Goal: Task Accomplishment & Management: Manage account settings

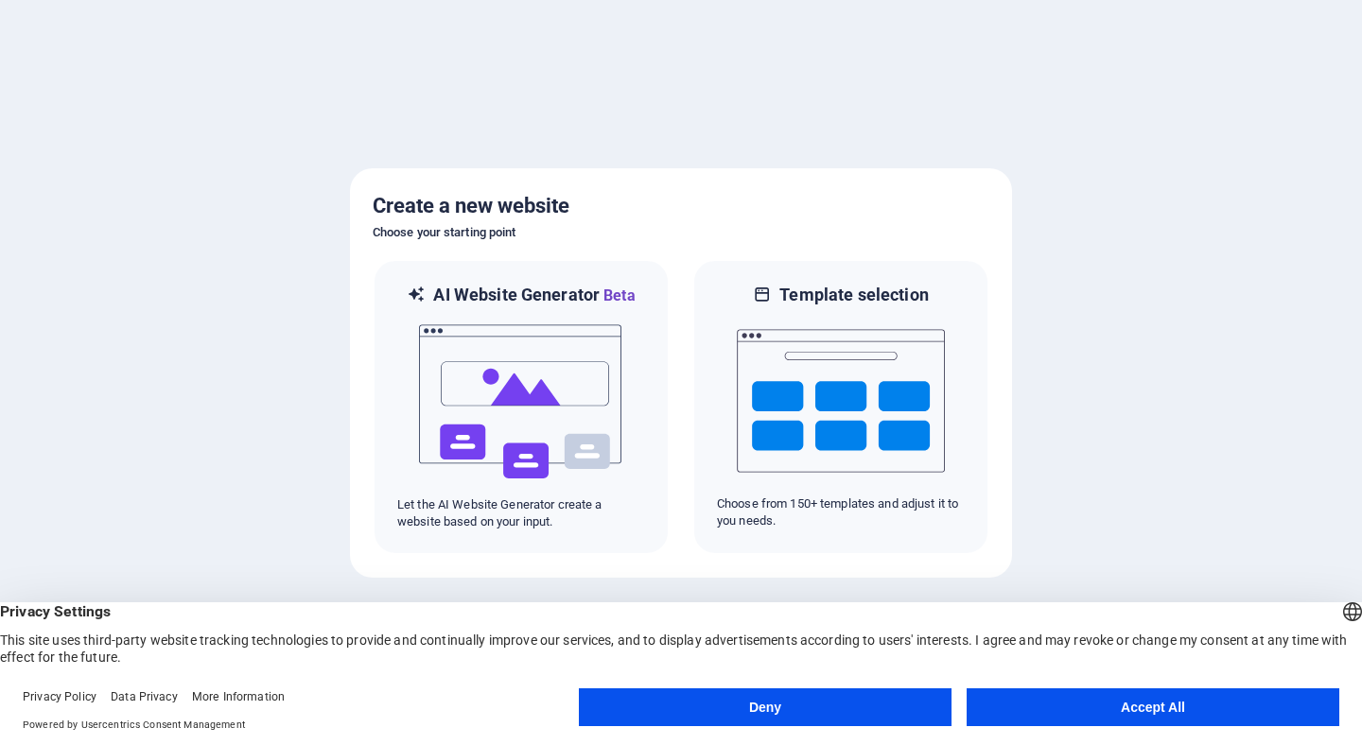
click at [1118, 718] on button "Accept All" at bounding box center [1152, 707] width 373 height 38
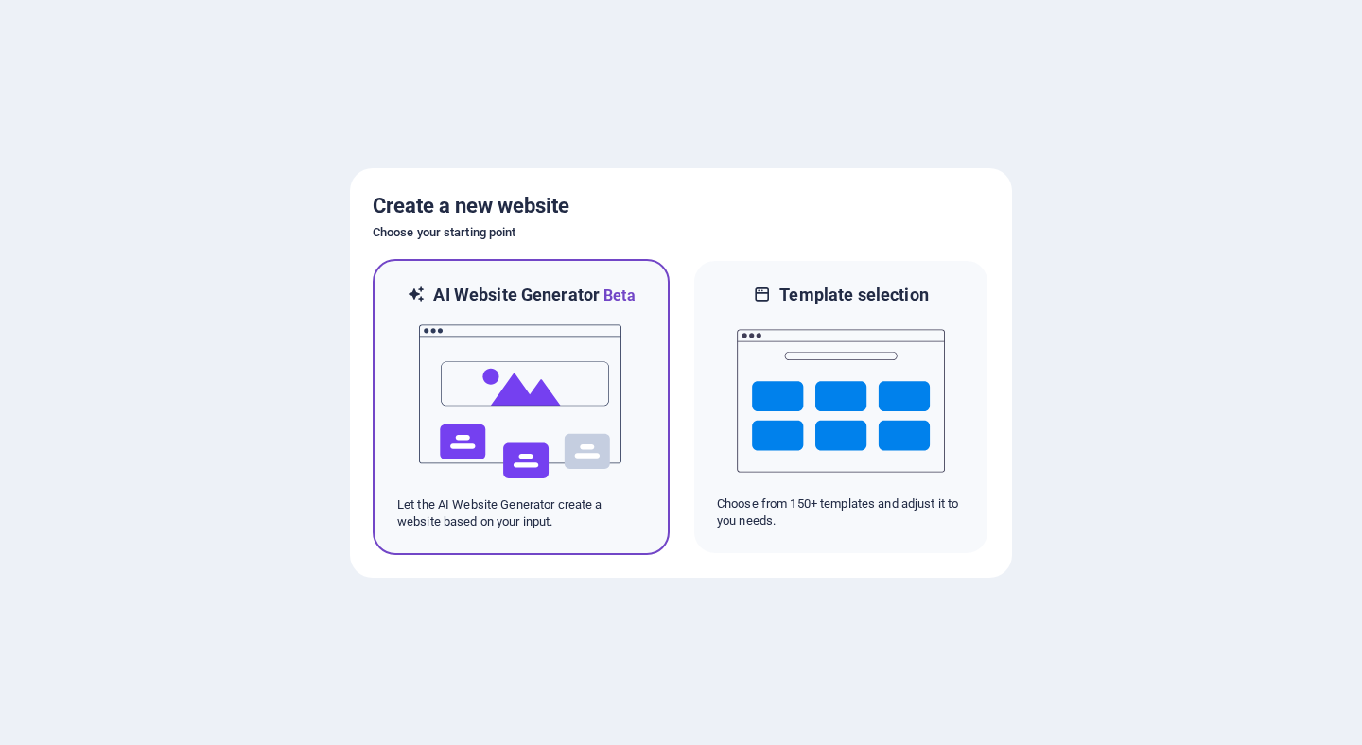
click at [476, 347] on img at bounding box center [521, 401] width 208 height 189
click at [509, 373] on img at bounding box center [521, 401] width 208 height 189
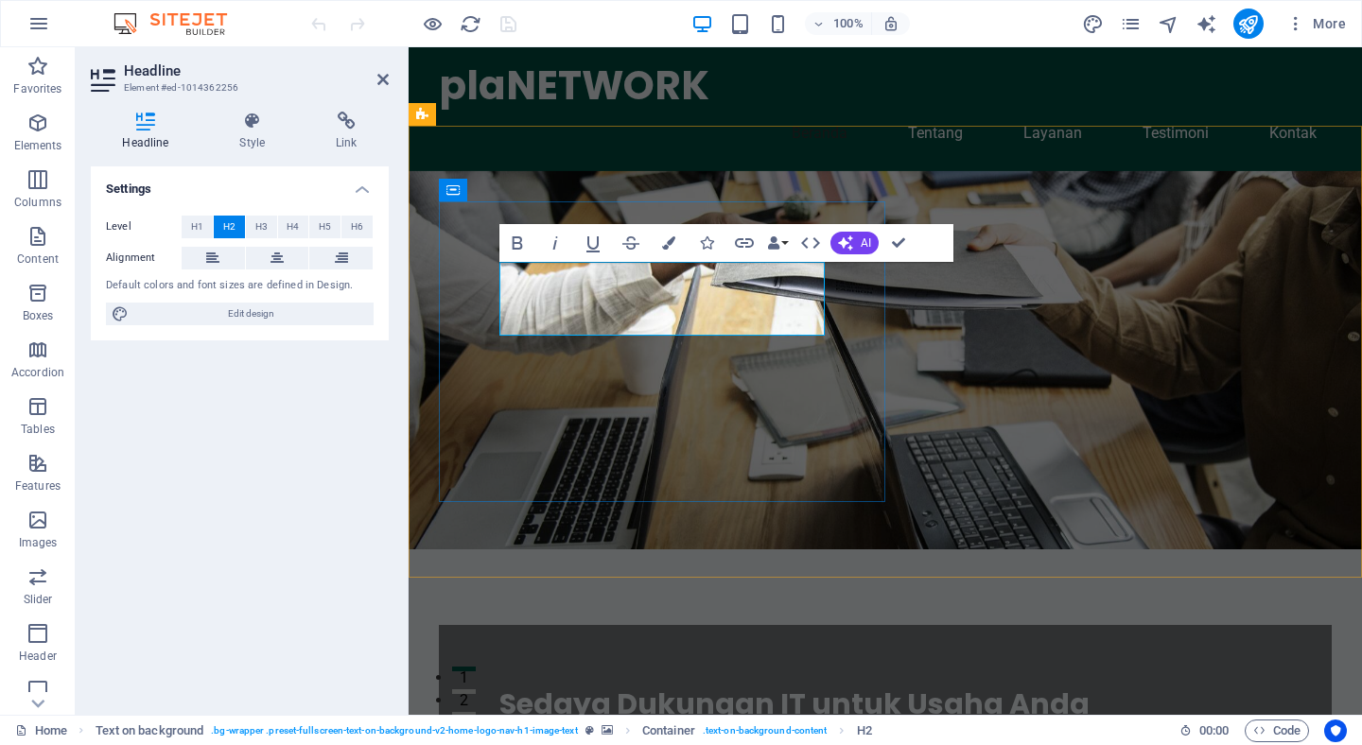
click at [565, 684] on span "Sedaya Dukungan IT untuk Usaha Anda" at bounding box center [794, 704] width 590 height 41
drag, startPoint x: 621, startPoint y: 281, endPoint x: 486, endPoint y: 273, distance: 135.4
click at [486, 625] on div "Sedaya Dukungan IT untuk Usaha Anda Dengan layanan IT yang andal, plaNETWORK me…" at bounding box center [885, 734] width 893 height 218
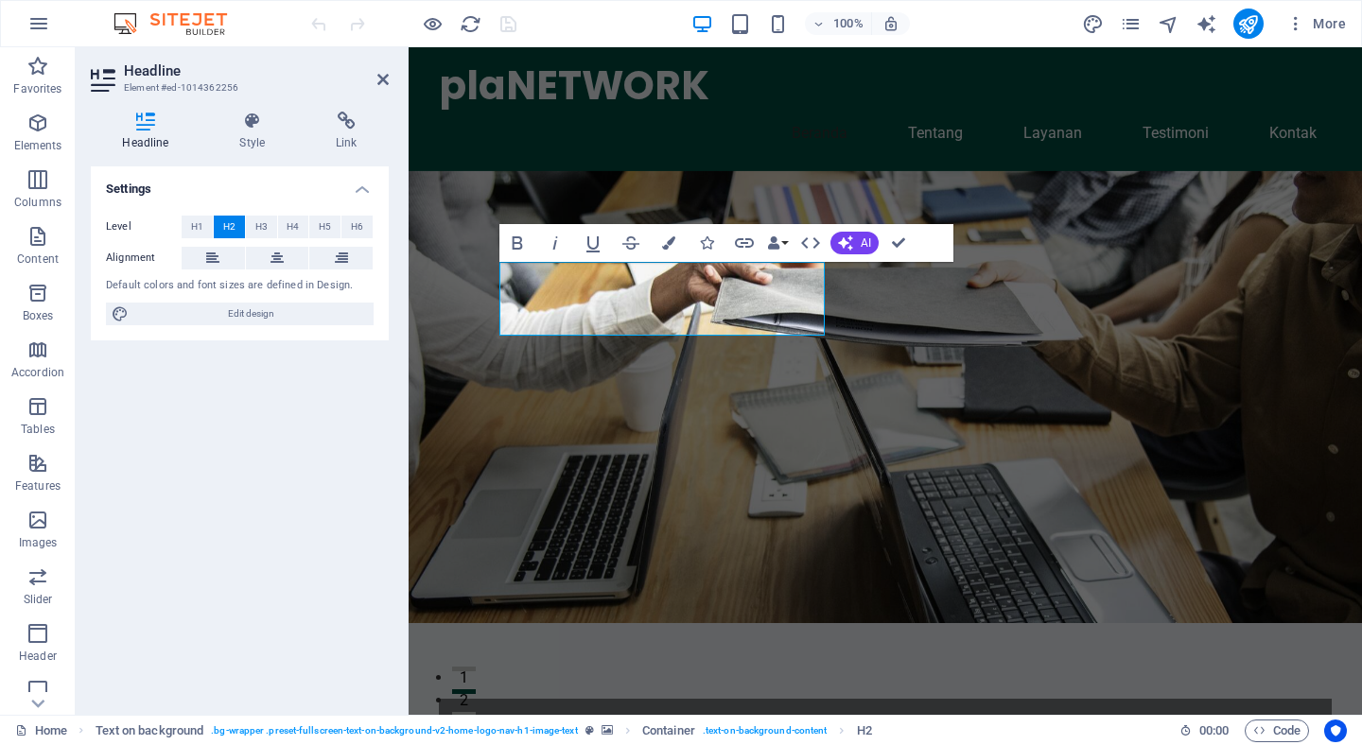
click at [996, 426] on figure at bounding box center [885, 397] width 953 height 452
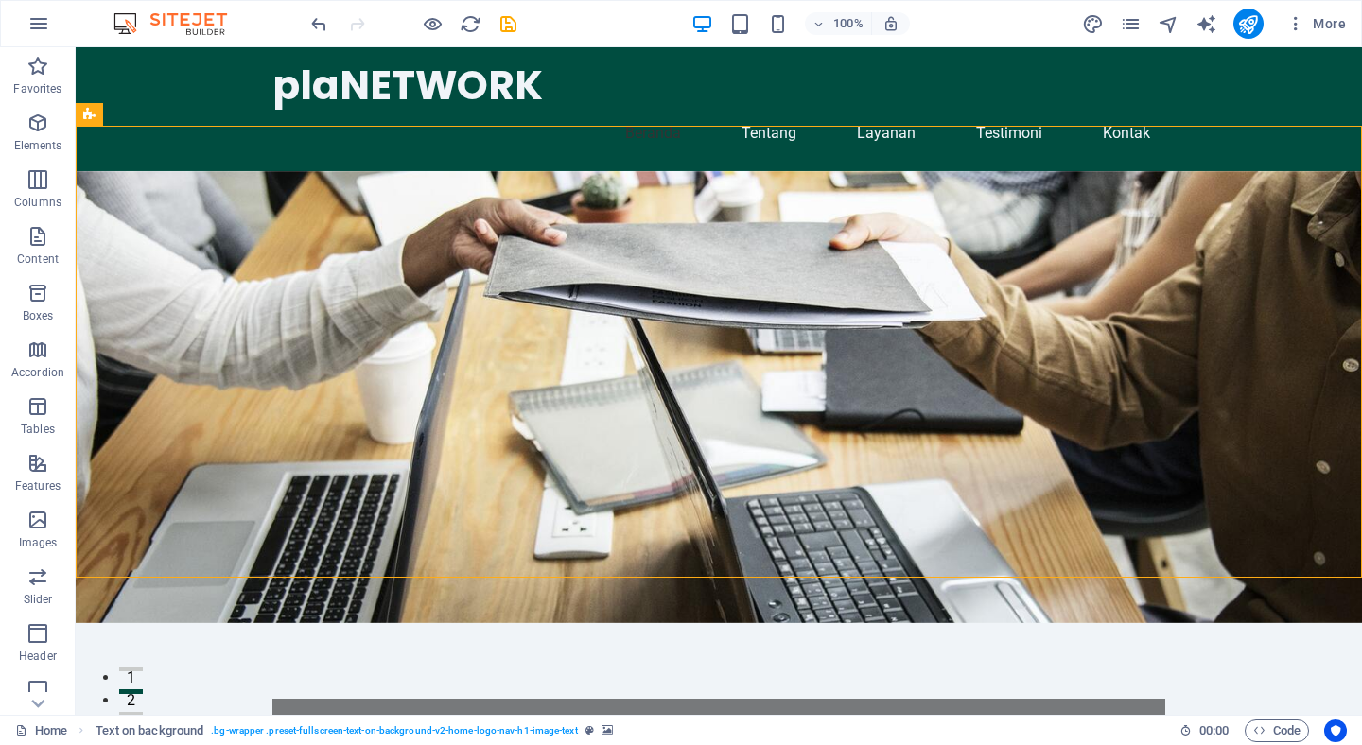
click at [855, 275] on figure at bounding box center [719, 397] width 1286 height 452
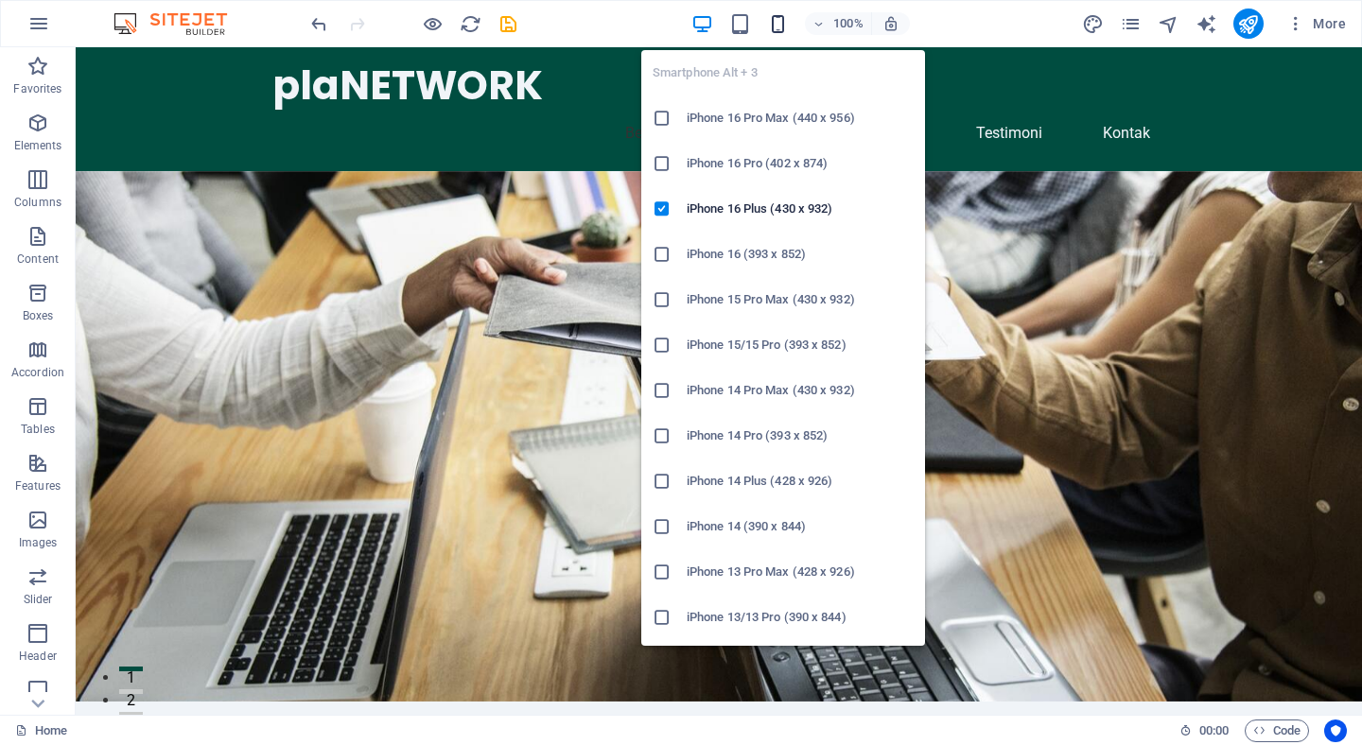
click at [779, 21] on icon "button" at bounding box center [778, 24] width 22 height 22
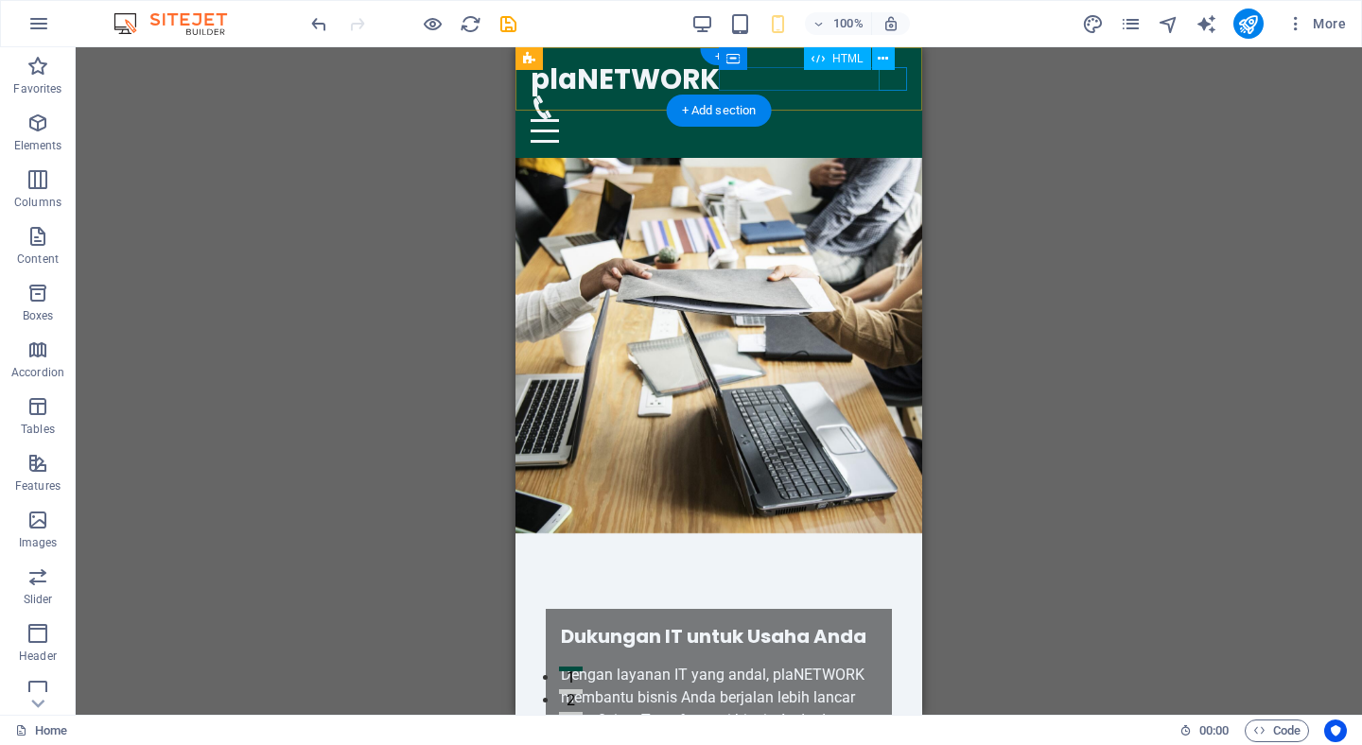
click at [893, 119] on div at bounding box center [719, 131] width 376 height 24
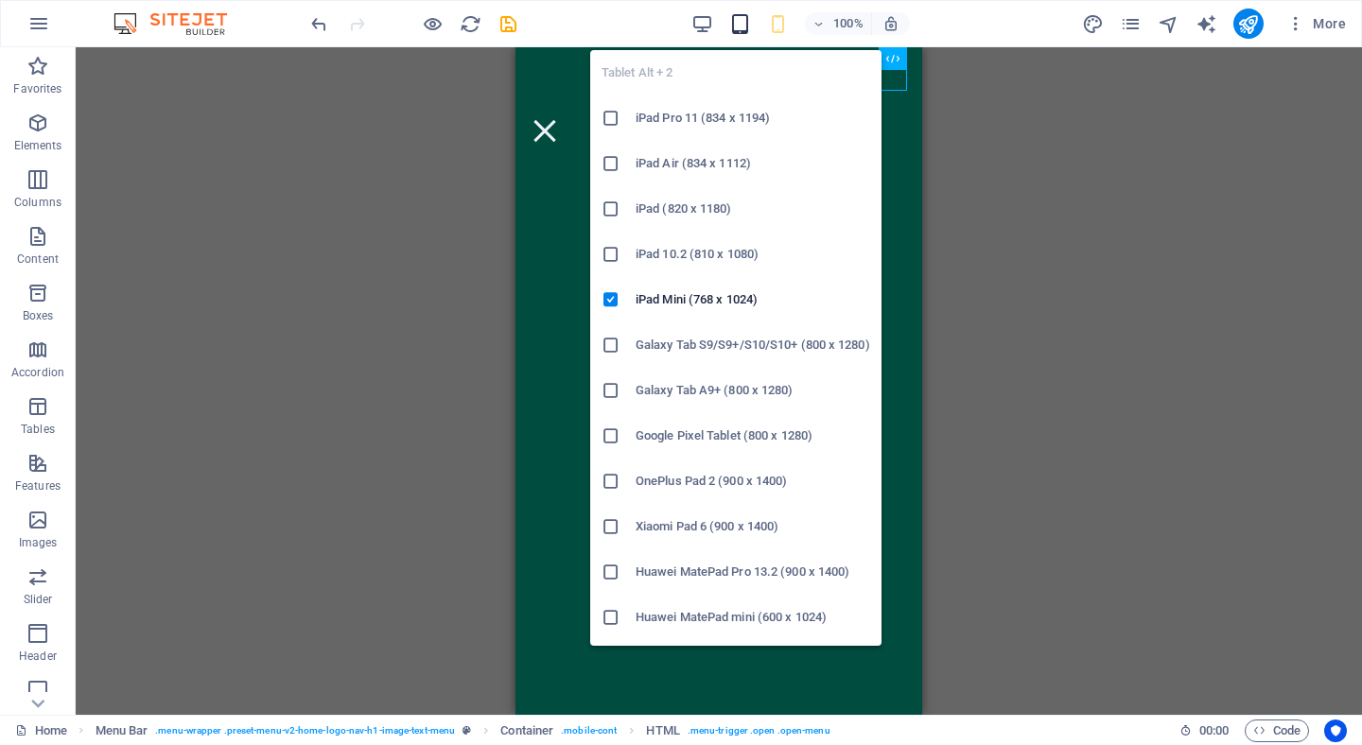
click at [744, 18] on icon "button" at bounding box center [740, 24] width 22 height 22
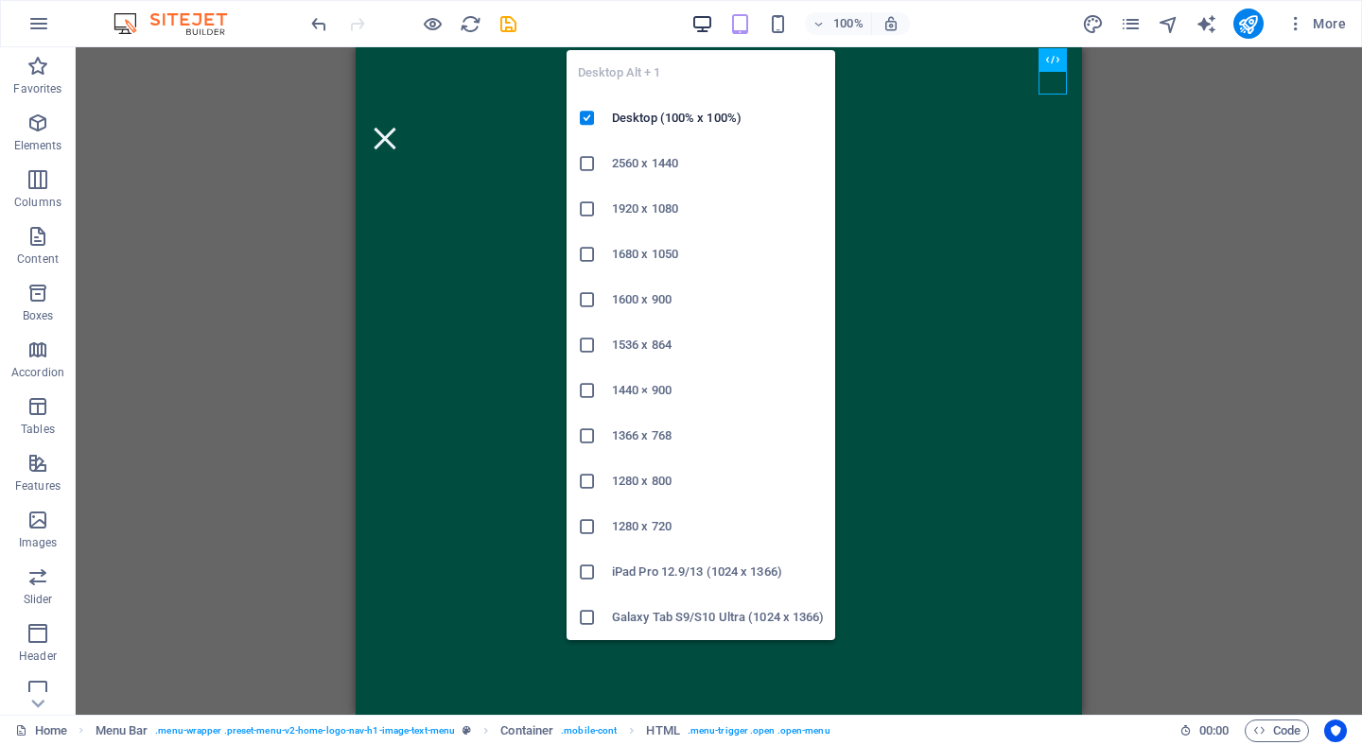
click at [697, 20] on icon "button" at bounding box center [702, 24] width 22 height 22
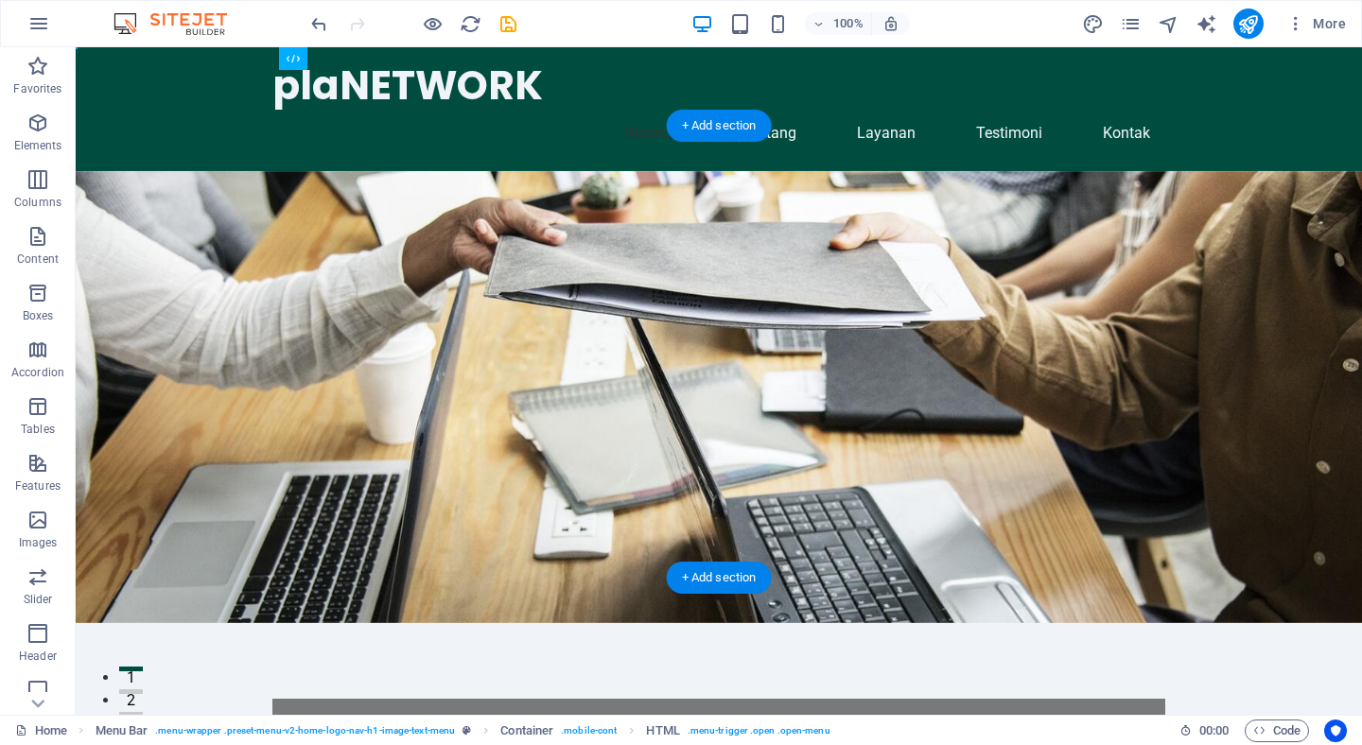
click at [149, 171] on figure at bounding box center [719, 397] width 1286 height 452
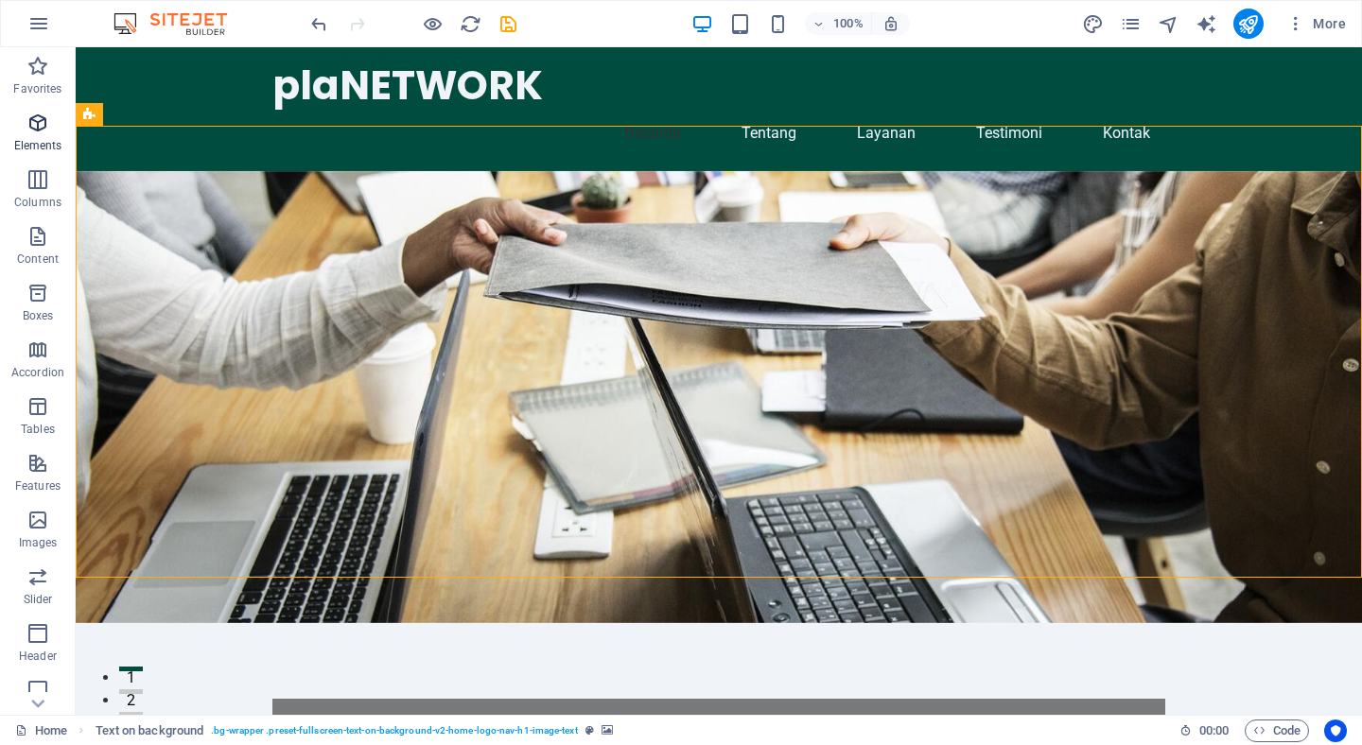
click at [60, 131] on span "Elements" at bounding box center [38, 134] width 76 height 45
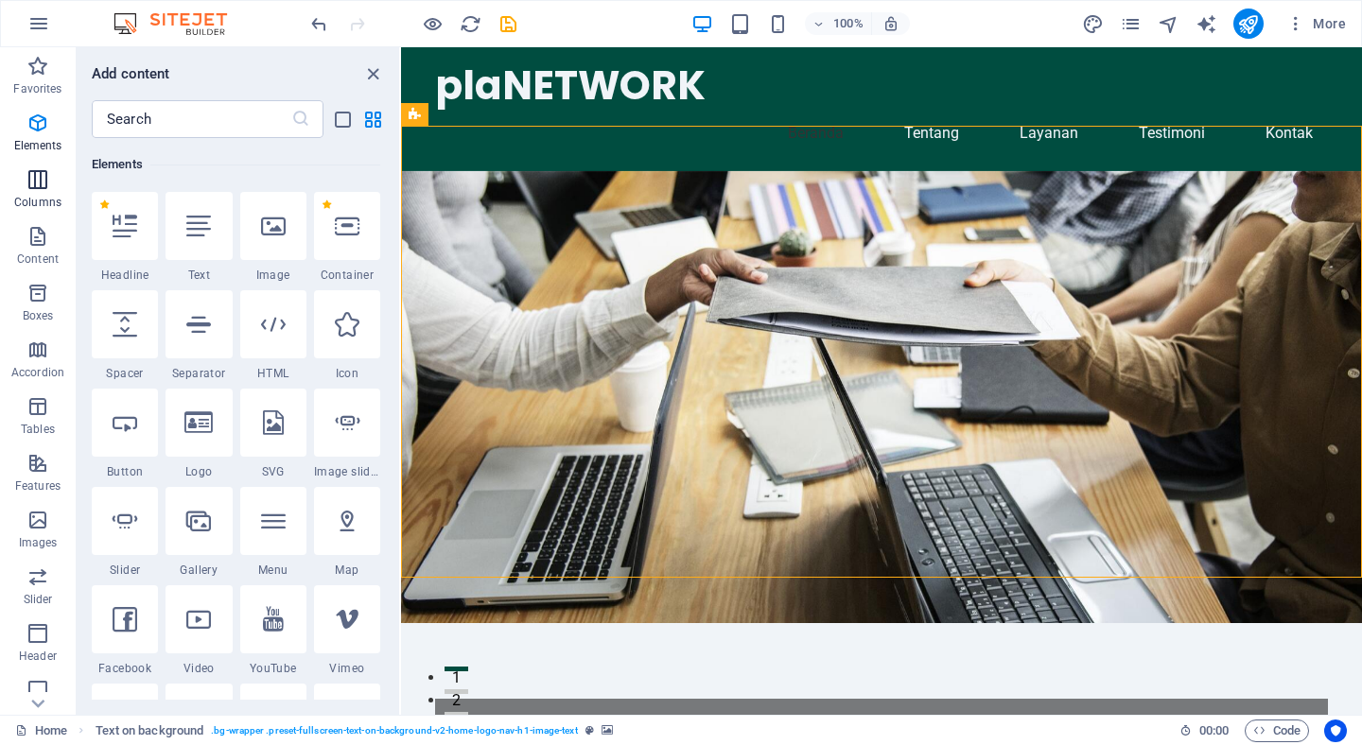
click at [50, 210] on span "Columns" at bounding box center [38, 190] width 76 height 45
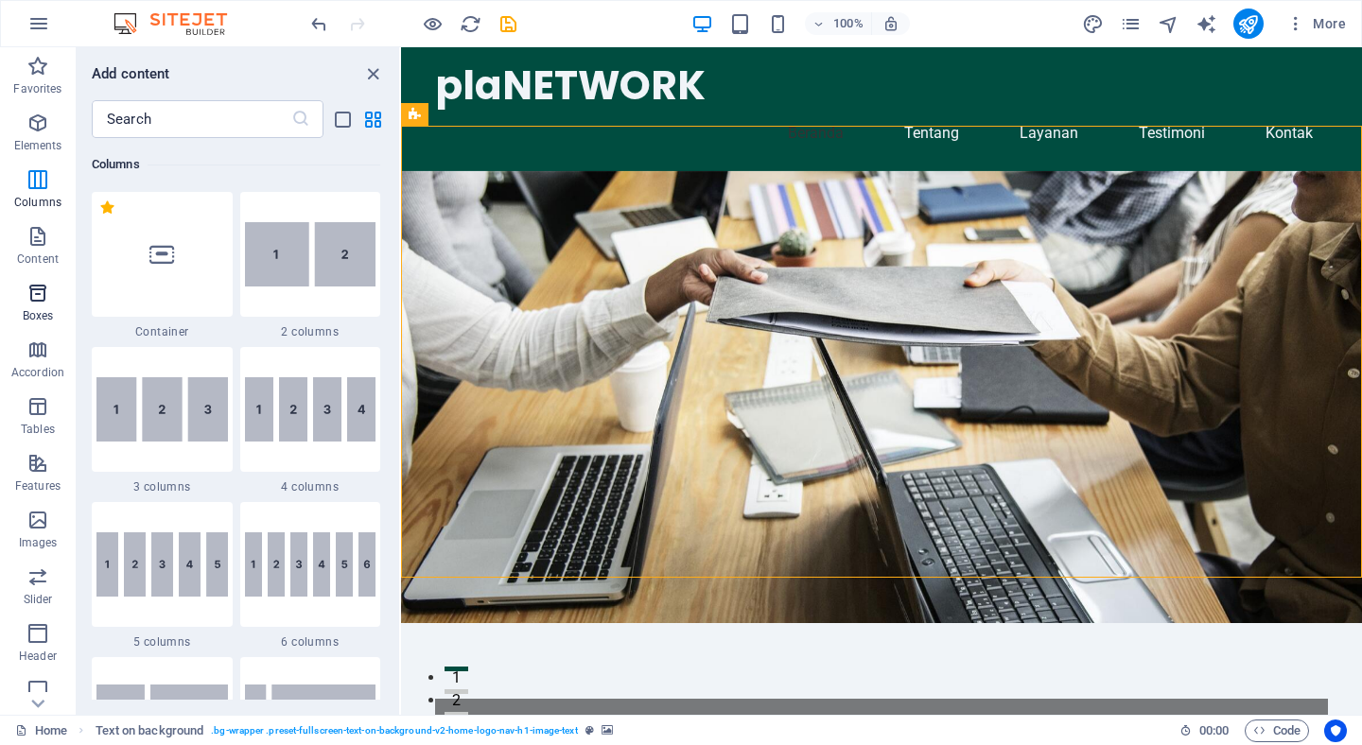
click at [41, 289] on icon "button" at bounding box center [37, 293] width 23 height 23
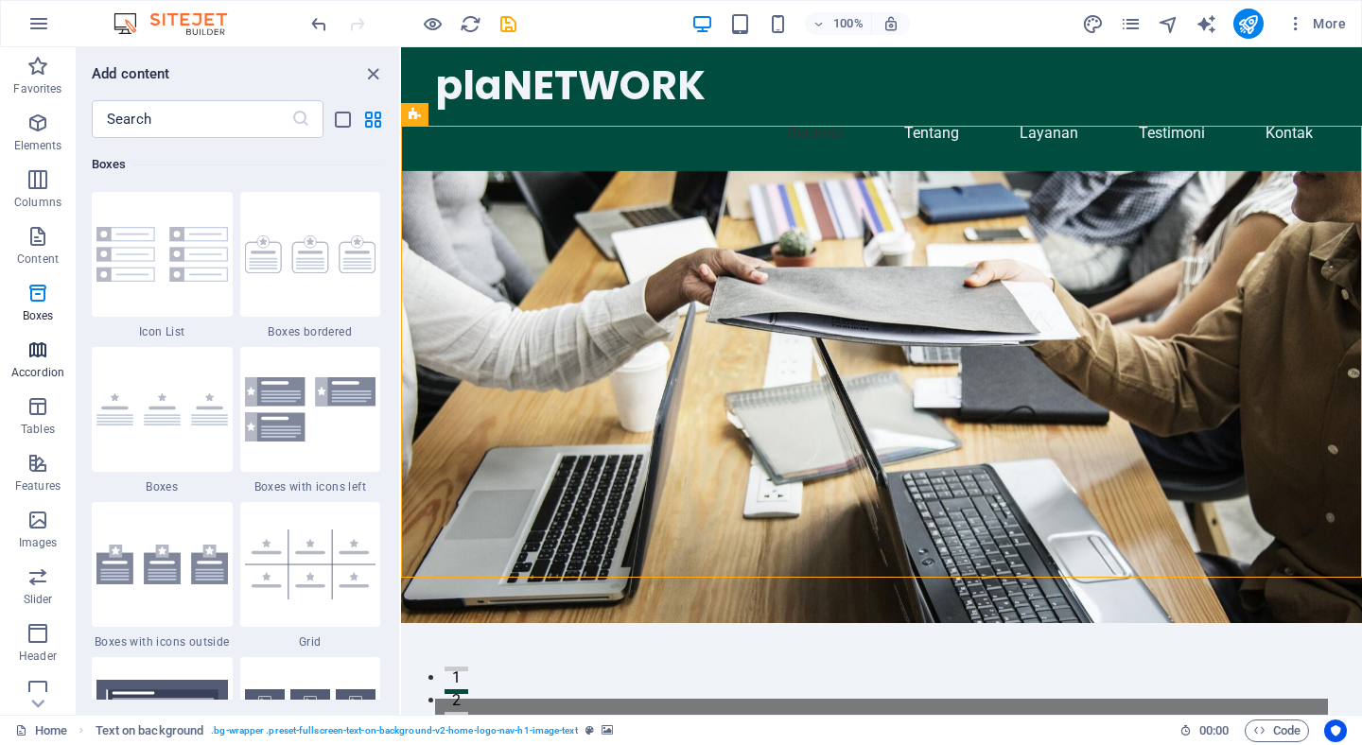
click at [46, 355] on icon "button" at bounding box center [37, 350] width 23 height 23
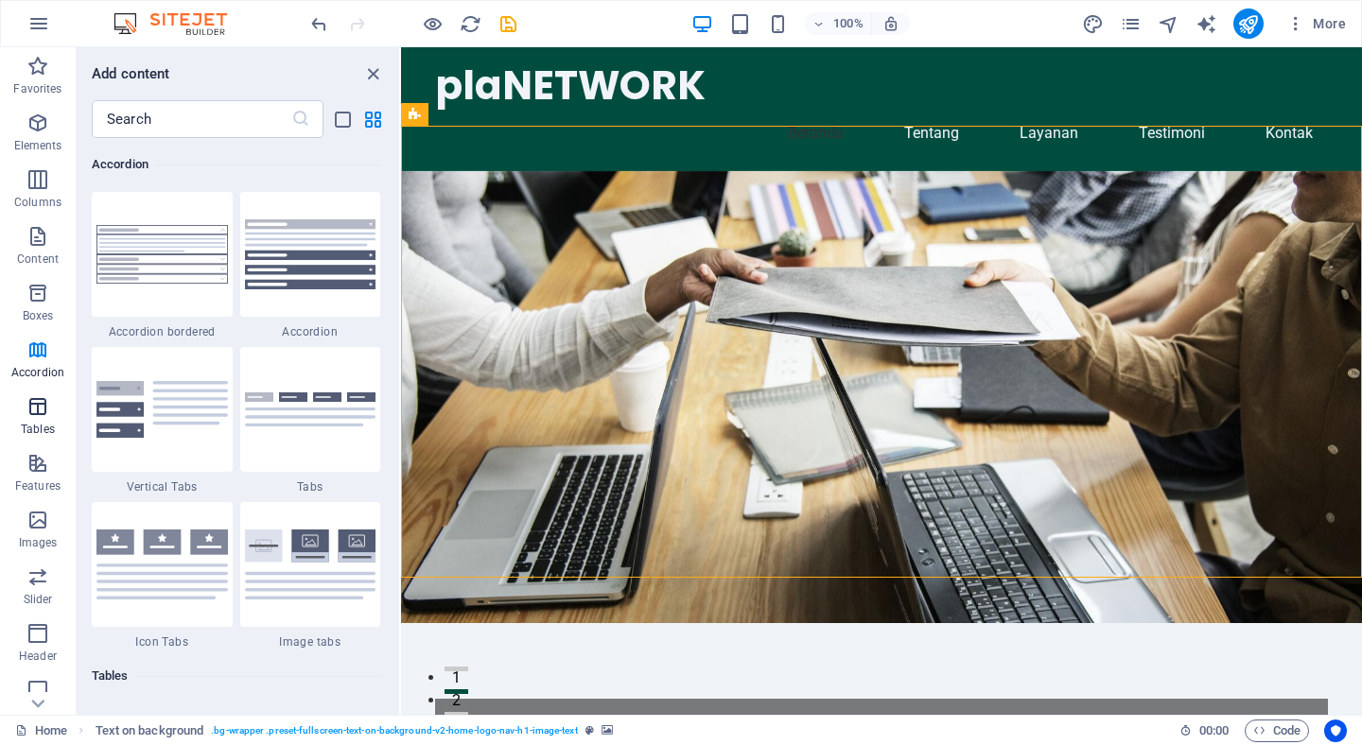
click at [47, 395] on icon "button" at bounding box center [37, 406] width 23 height 23
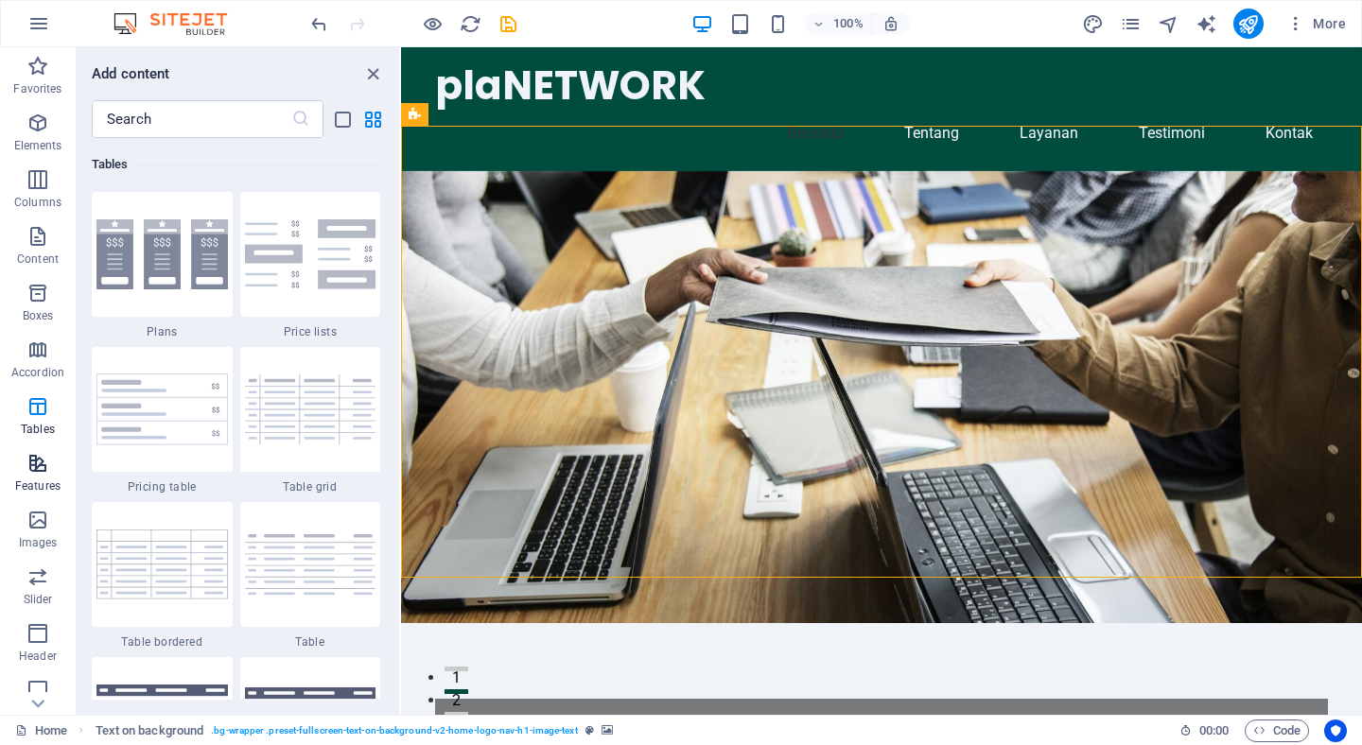
click at [49, 465] on span "Features" at bounding box center [38, 474] width 76 height 45
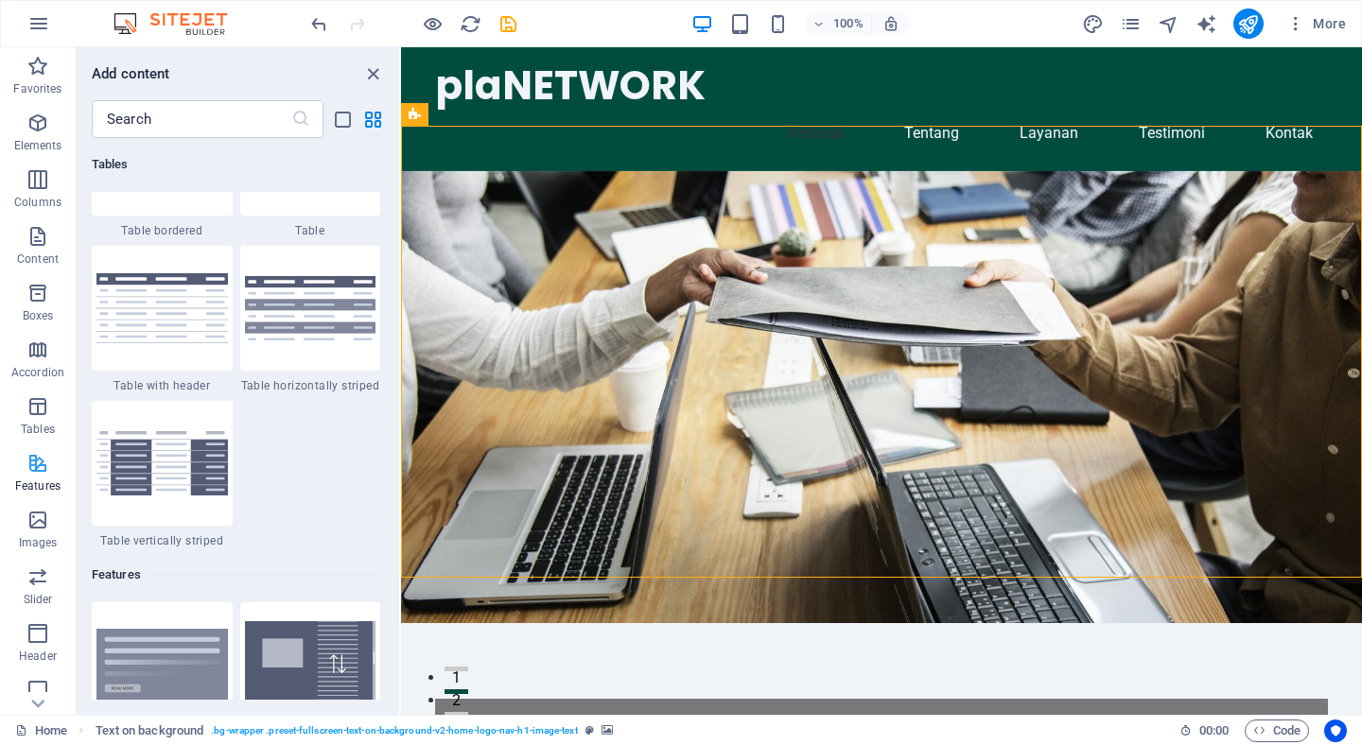
scroll to position [7372, 0]
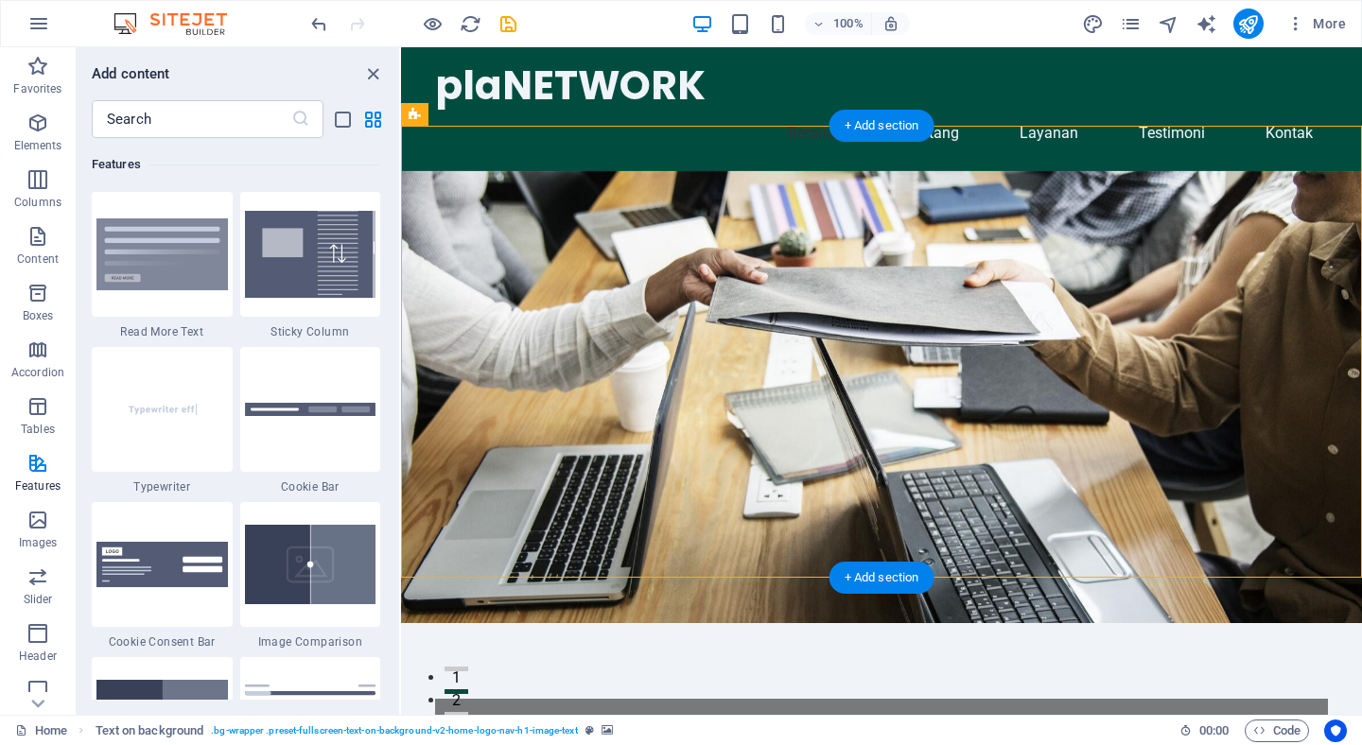
click at [1018, 457] on figure at bounding box center [881, 397] width 961 height 452
click at [43, 26] on icon "button" at bounding box center [38, 23] width 23 height 23
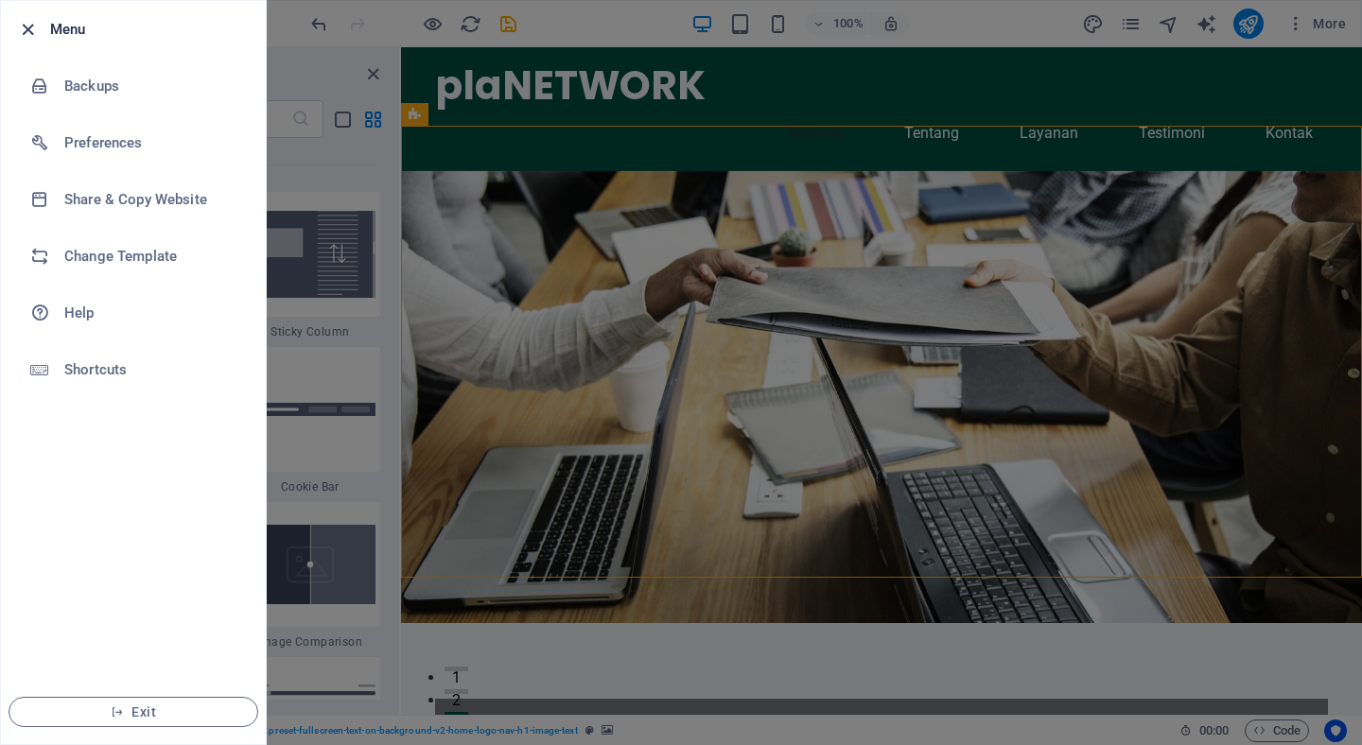
click at [30, 30] on icon "button" at bounding box center [28, 30] width 22 height 22
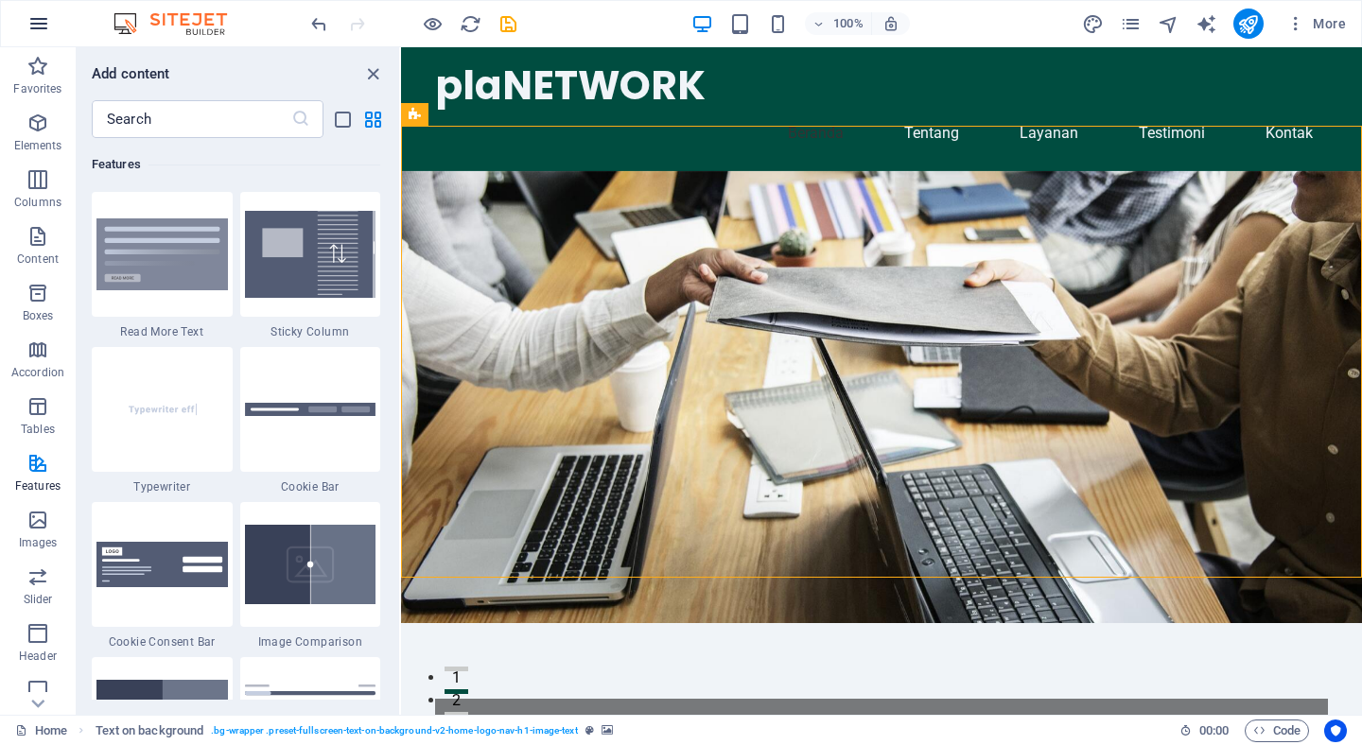
click at [44, 24] on icon "button" at bounding box center [38, 23] width 23 height 23
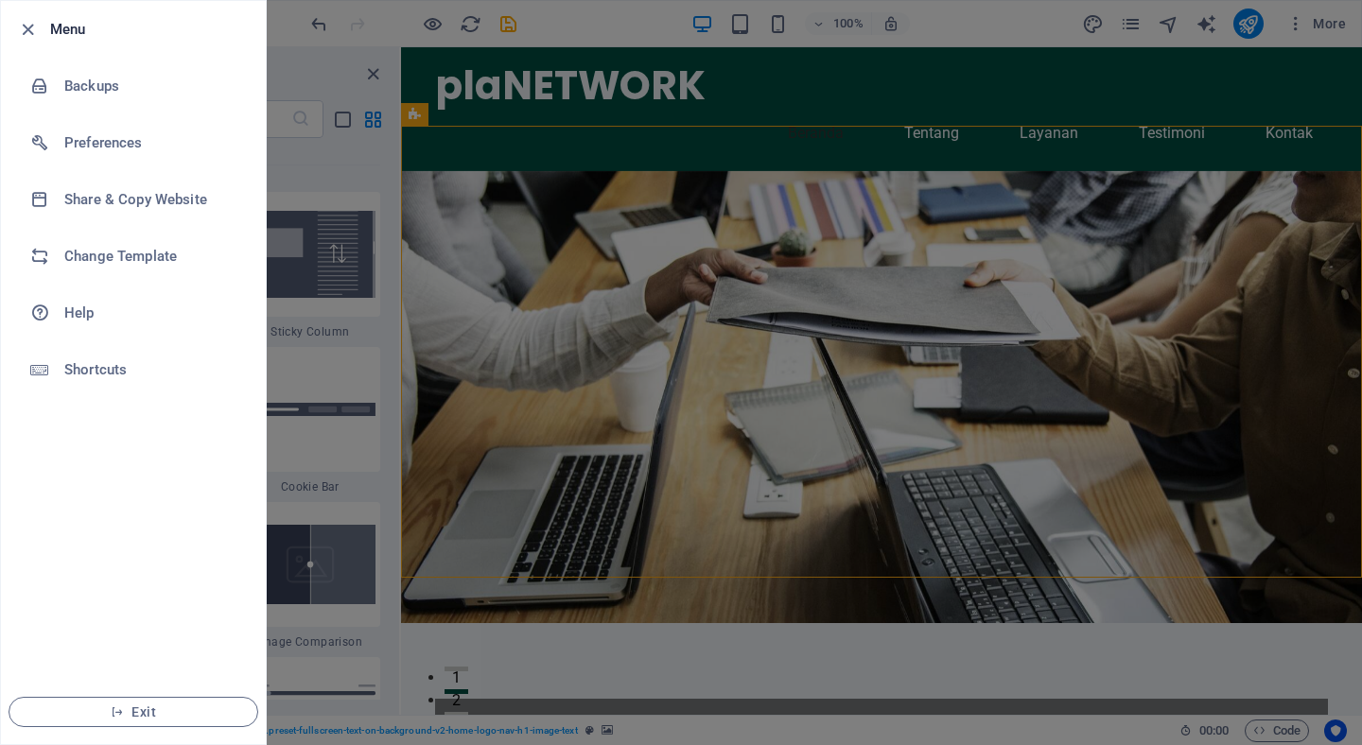
click at [44, 24] on div at bounding box center [33, 29] width 34 height 23
click at [28, 28] on icon "button" at bounding box center [28, 30] width 22 height 22
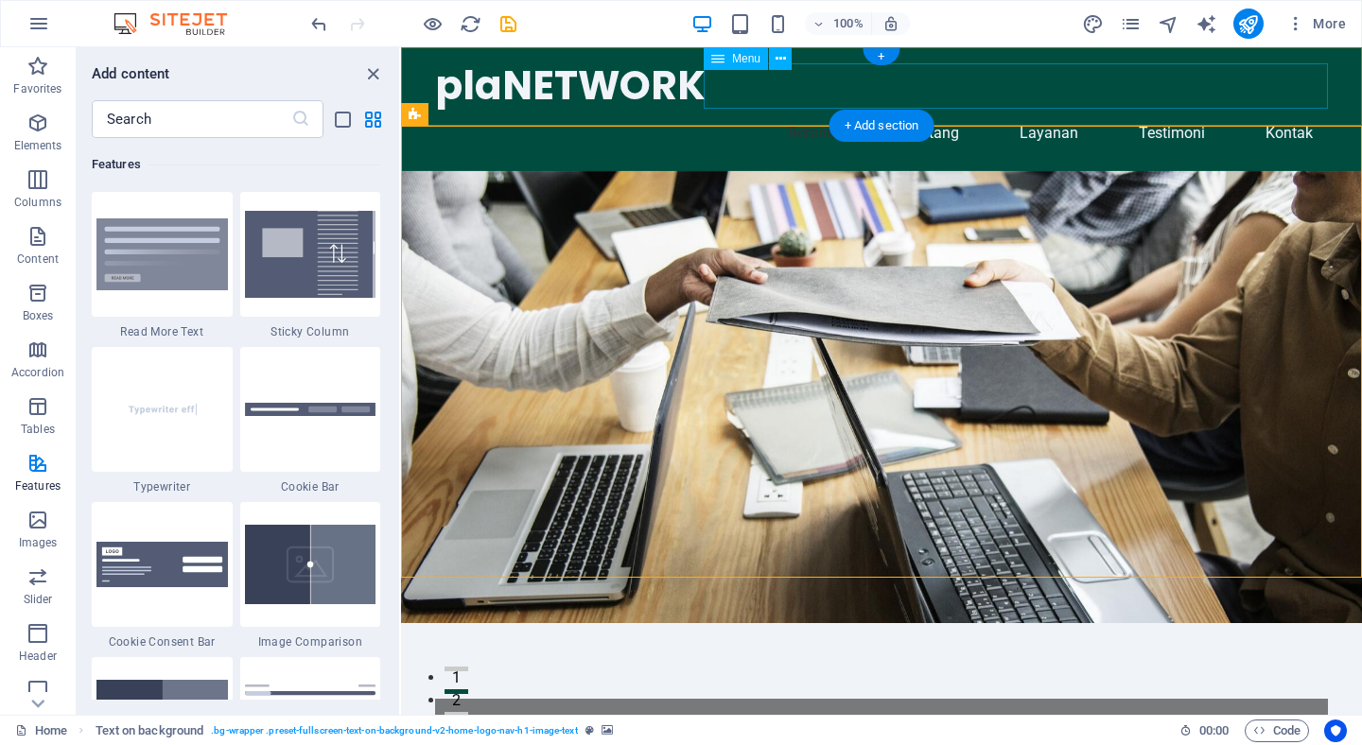
click at [755, 111] on nav "Beranda Tentang Layanan Testimoni Kontak" at bounding box center [881, 133] width 893 height 45
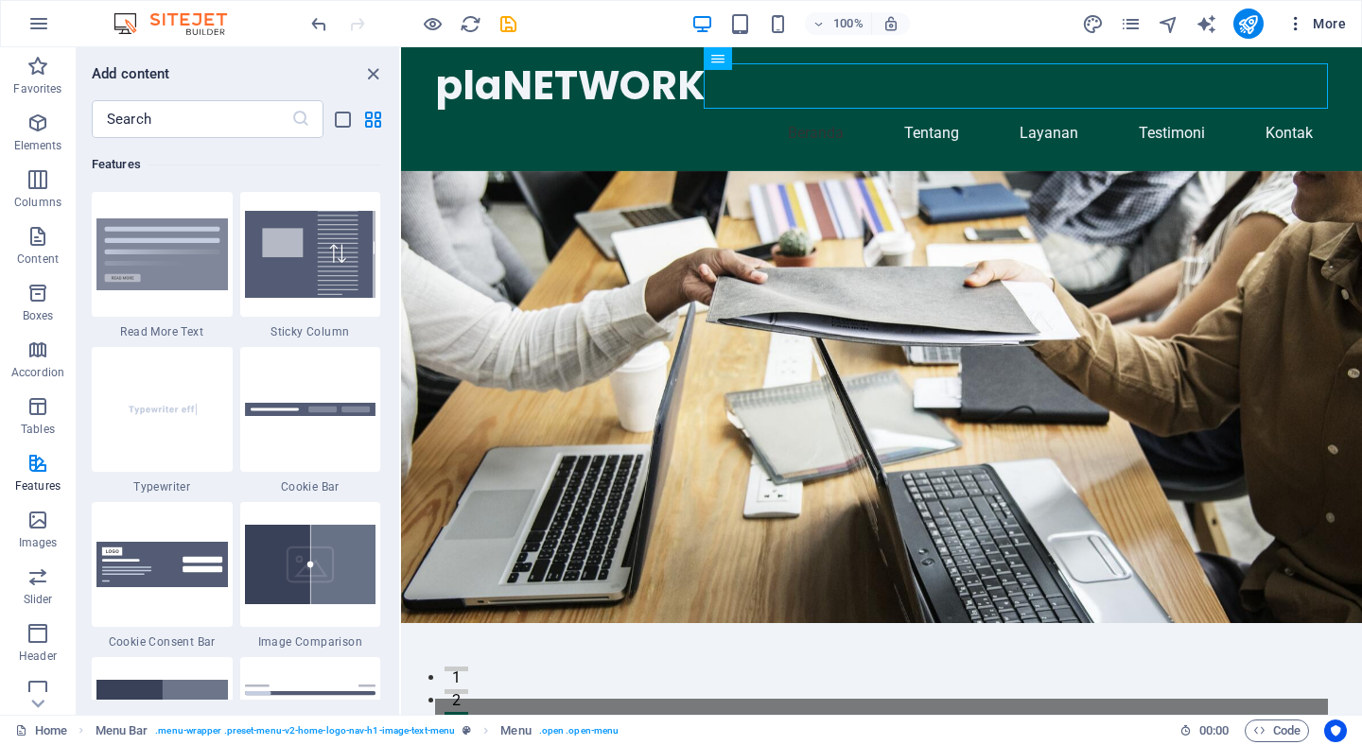
click at [1347, 22] on button "More" at bounding box center [1316, 24] width 75 height 30
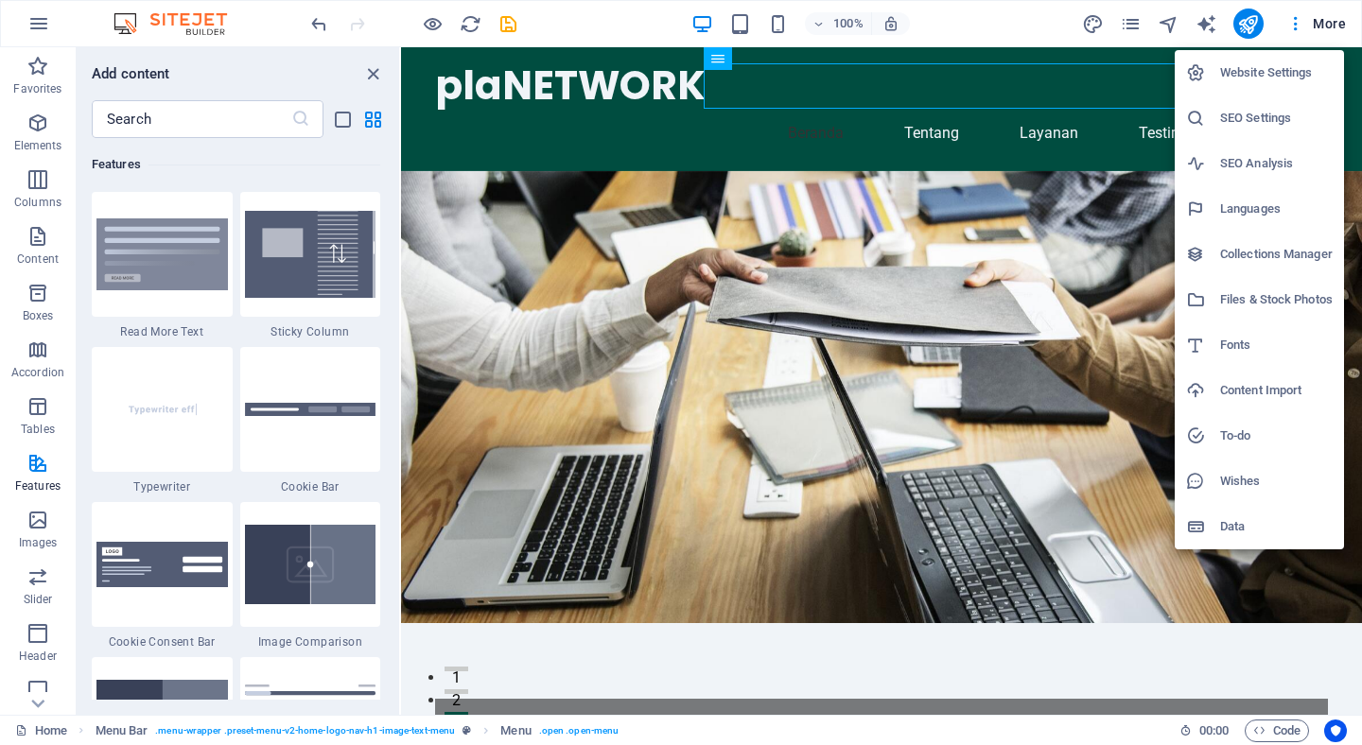
click at [1283, 74] on h6 "Website Settings" at bounding box center [1276, 72] width 113 height 23
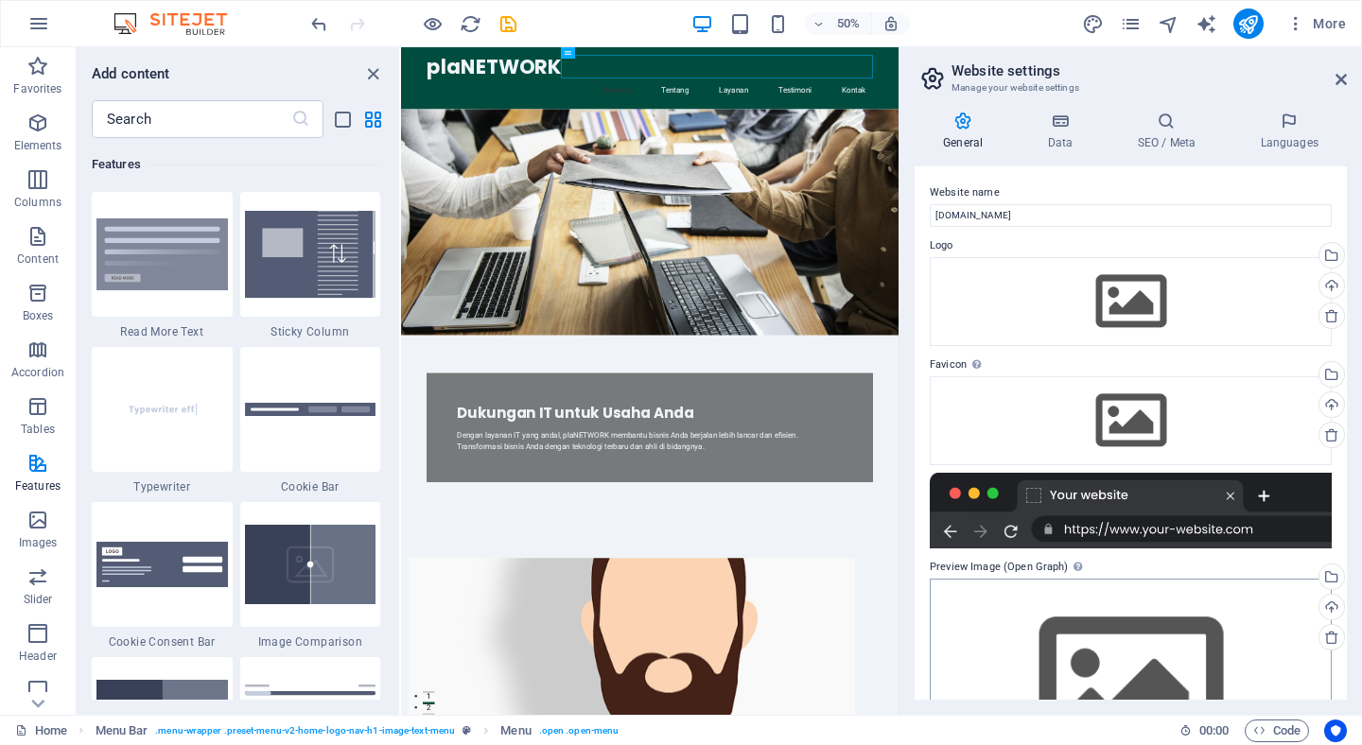
scroll to position [111, 0]
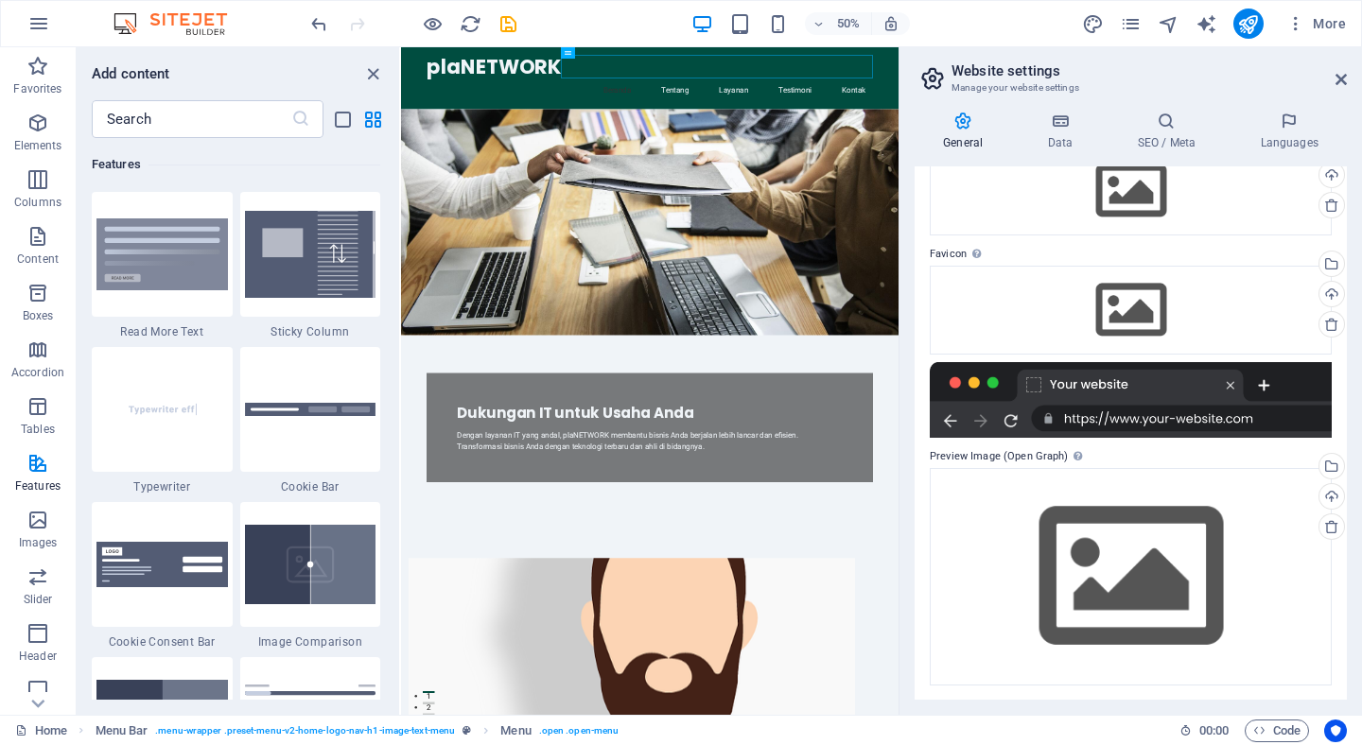
click at [1060, 160] on div "General Data SEO / Meta Languages Website name planetwork.id Logo Drag files he…" at bounding box center [1130, 406] width 432 height 588
click at [1059, 131] on h4 "Data" at bounding box center [1064, 132] width 90 height 40
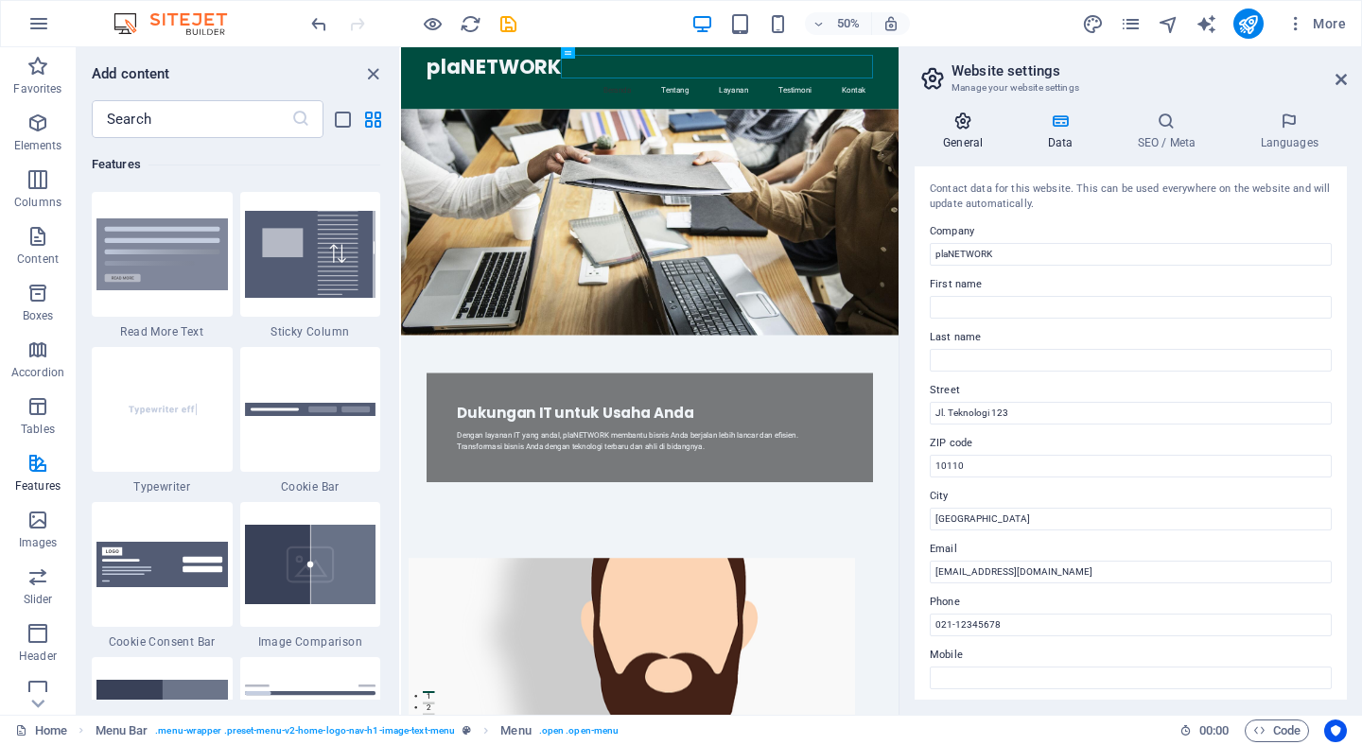
click at [967, 131] on h4 "General" at bounding box center [966, 132] width 104 height 40
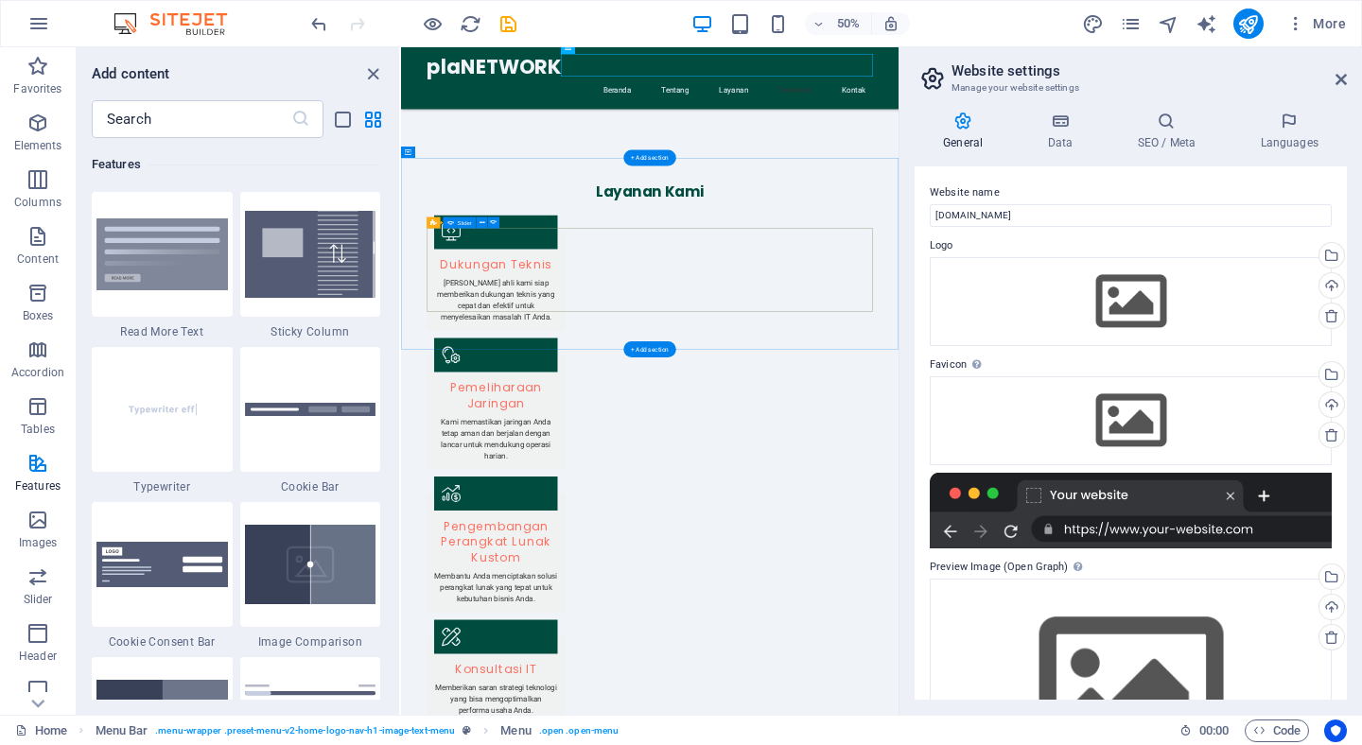
scroll to position [1715, 0]
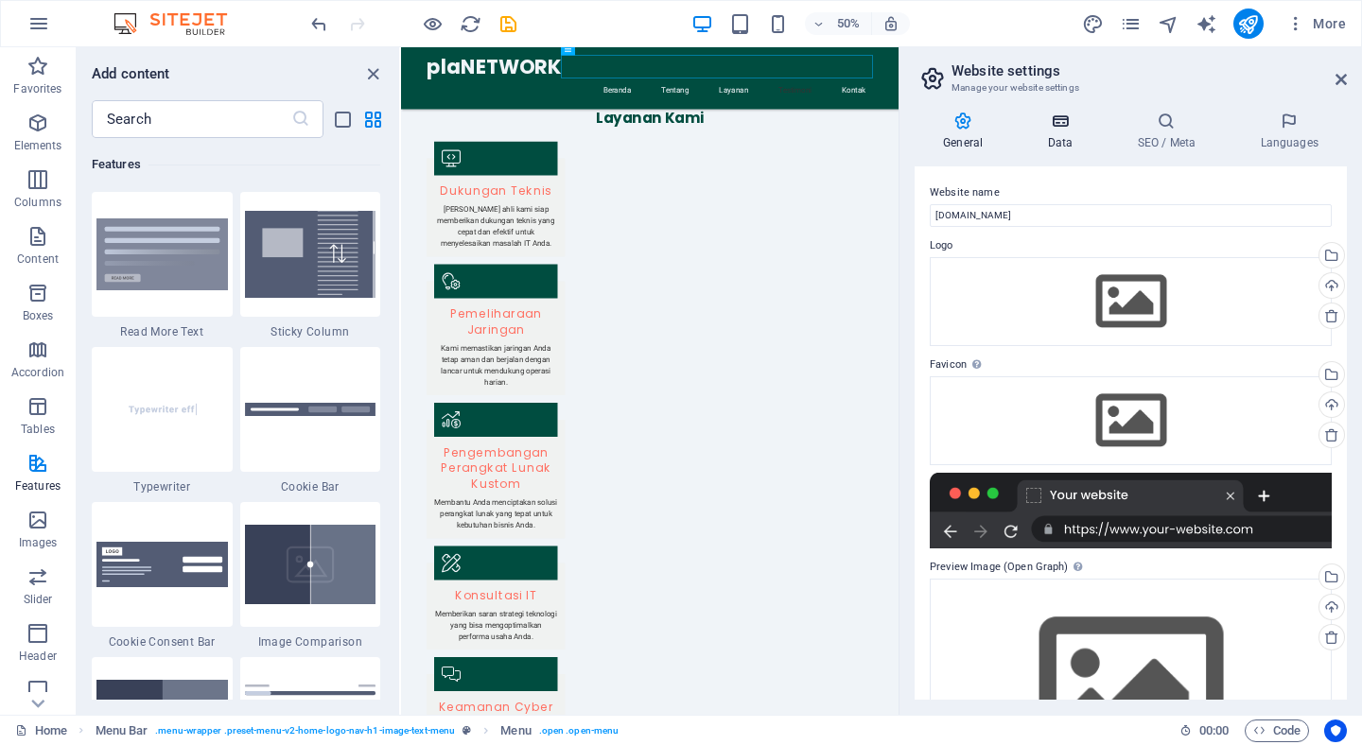
click at [1057, 127] on icon at bounding box center [1060, 121] width 82 height 19
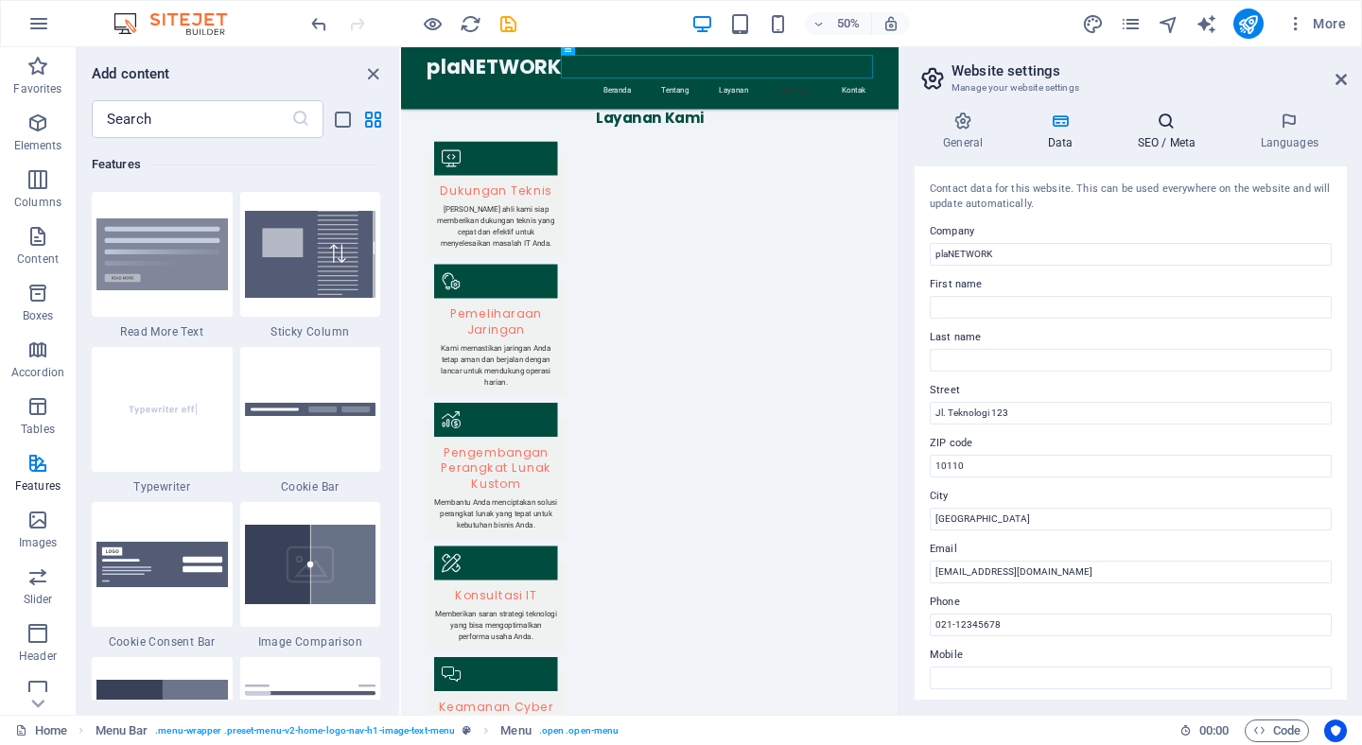
click at [1169, 136] on h4 "SEO / Meta" at bounding box center [1169, 132] width 123 height 40
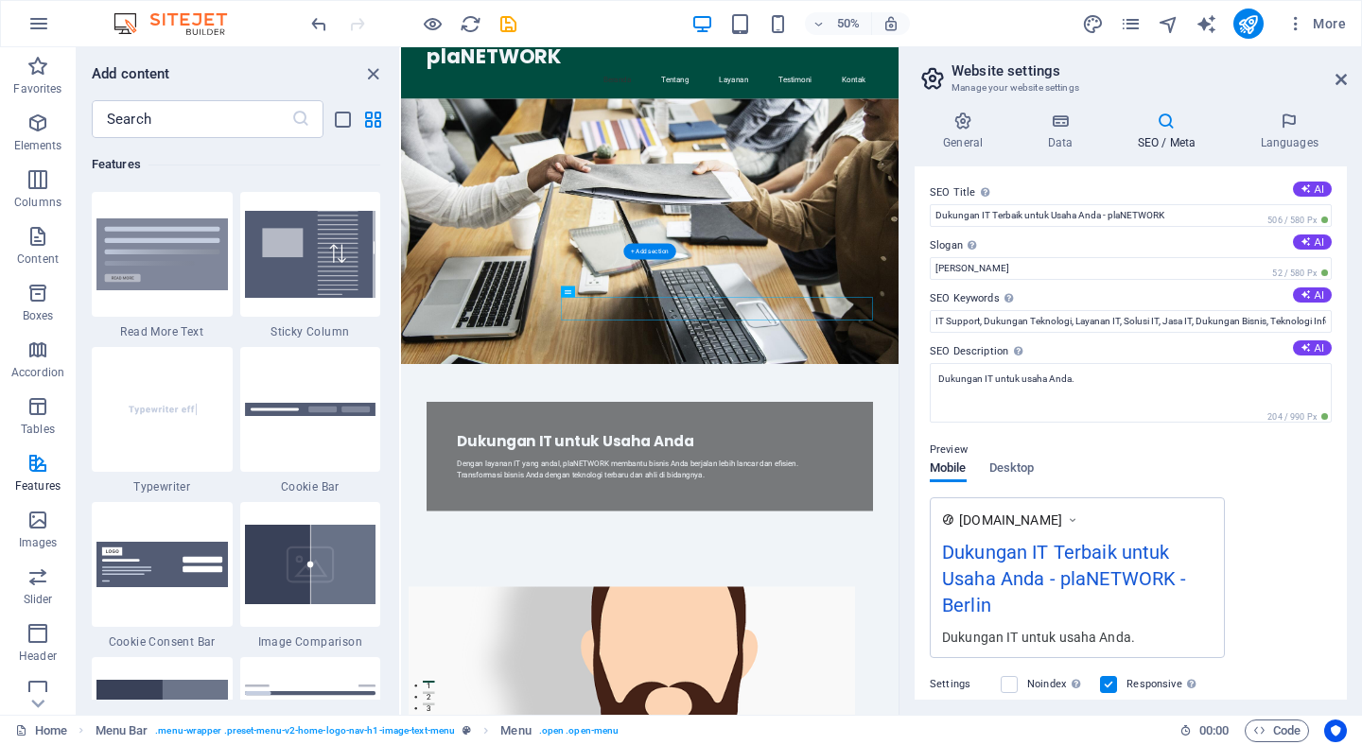
scroll to position [0, 0]
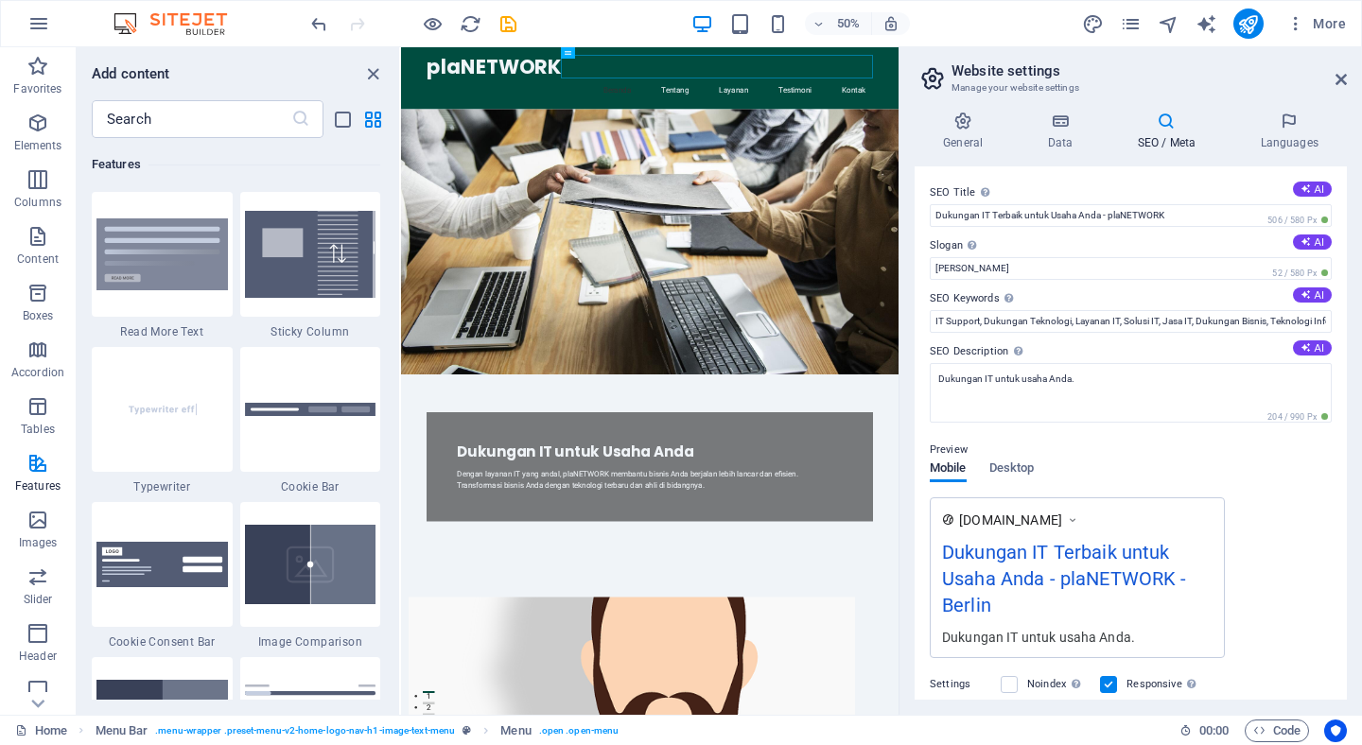
click at [1308, 512] on div "www.example.com Dukungan IT Terbaik untuk Usaha Anda - plaNETWORK - Berlin Duku…" at bounding box center [1131, 577] width 402 height 161
click at [44, 651] on p "Header" at bounding box center [38, 656] width 38 height 15
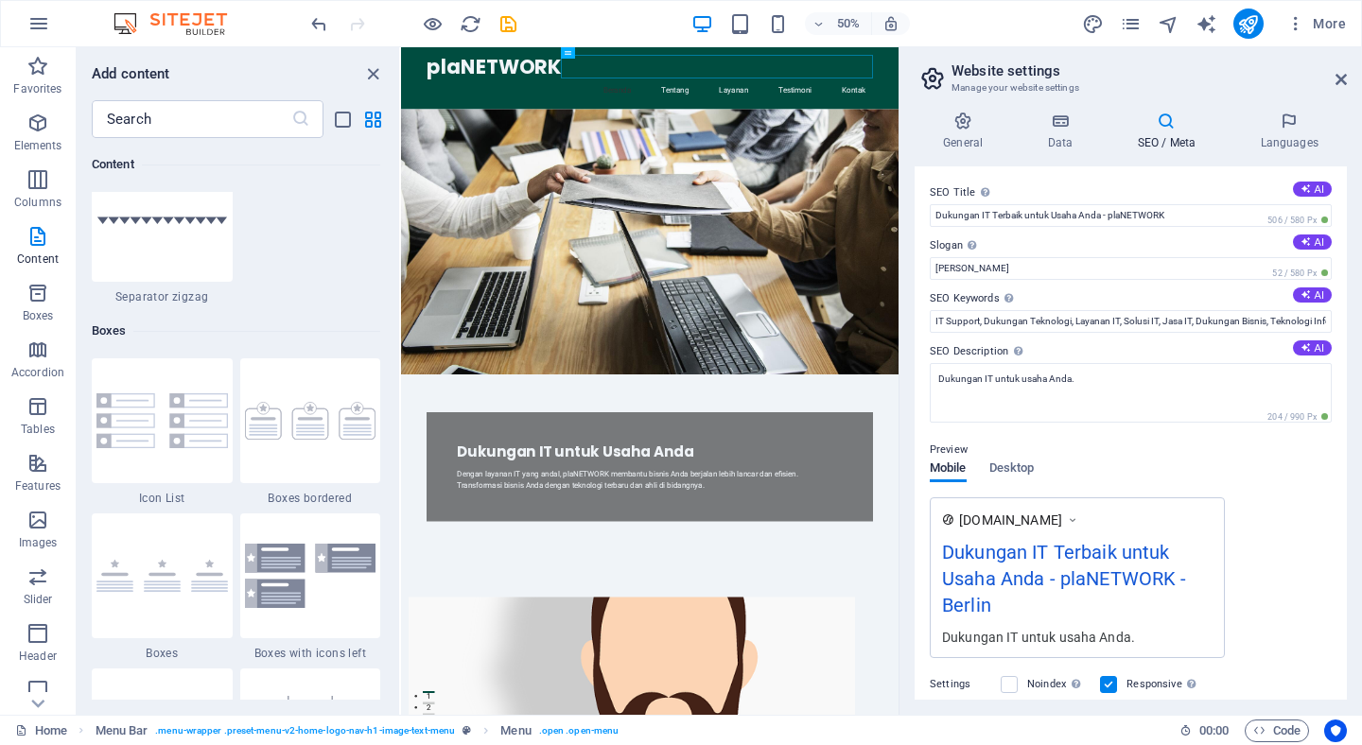
scroll to position [5052, 0]
click at [1250, 28] on icon "publish" at bounding box center [1248, 24] width 22 height 22
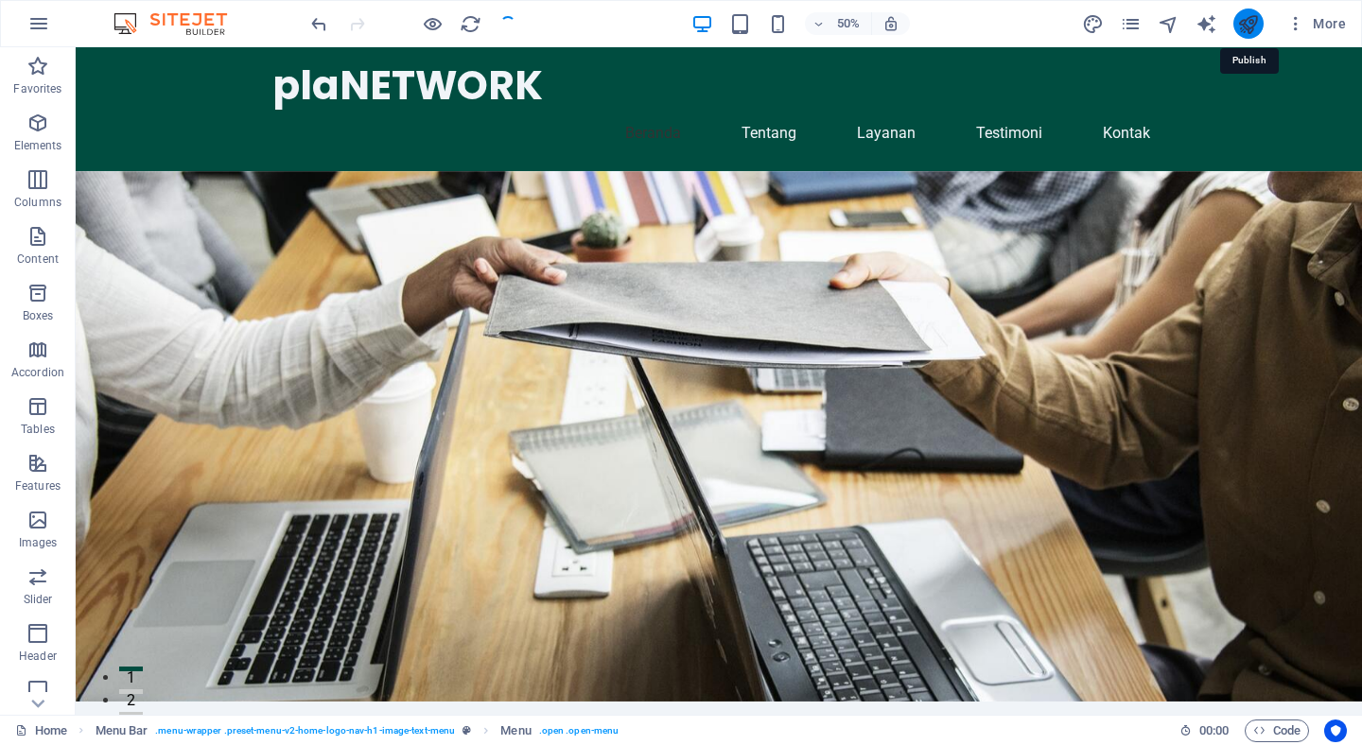
checkbox input "false"
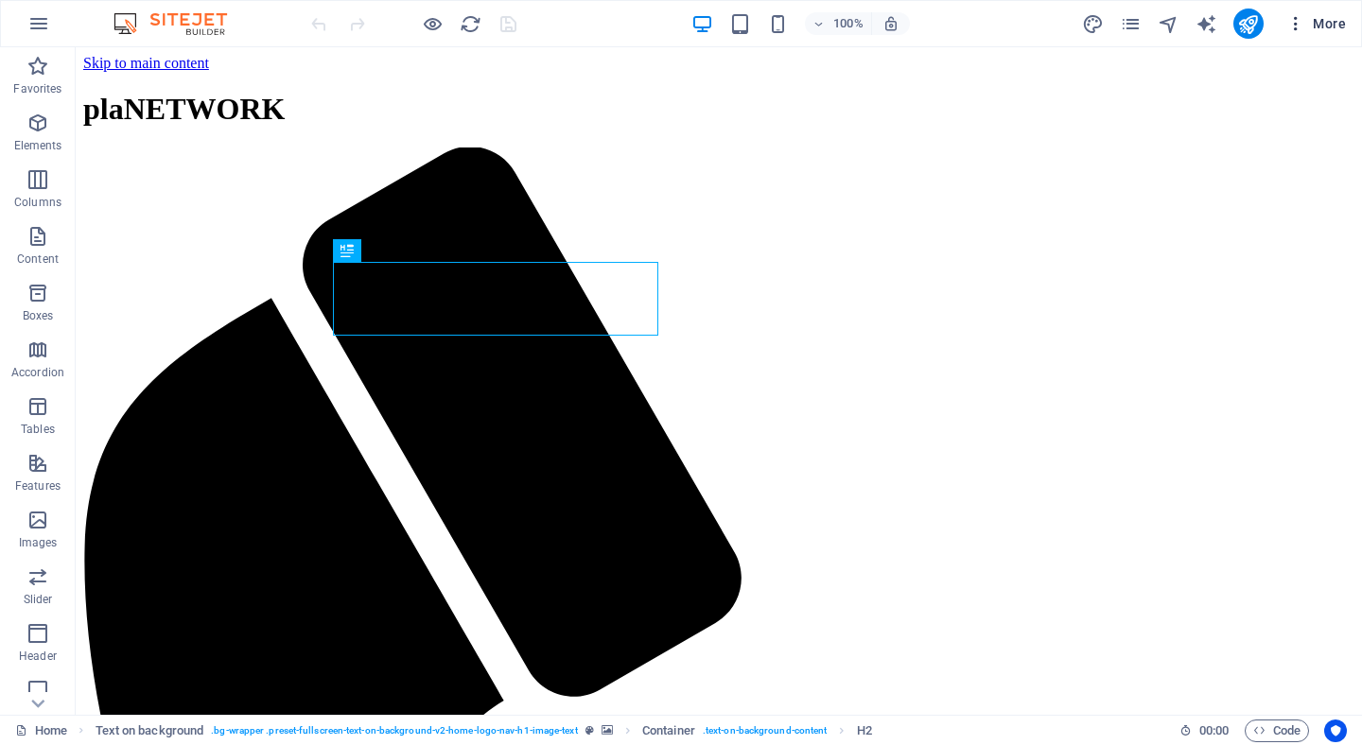
click at [1328, 26] on span "More" at bounding box center [1316, 23] width 60 height 19
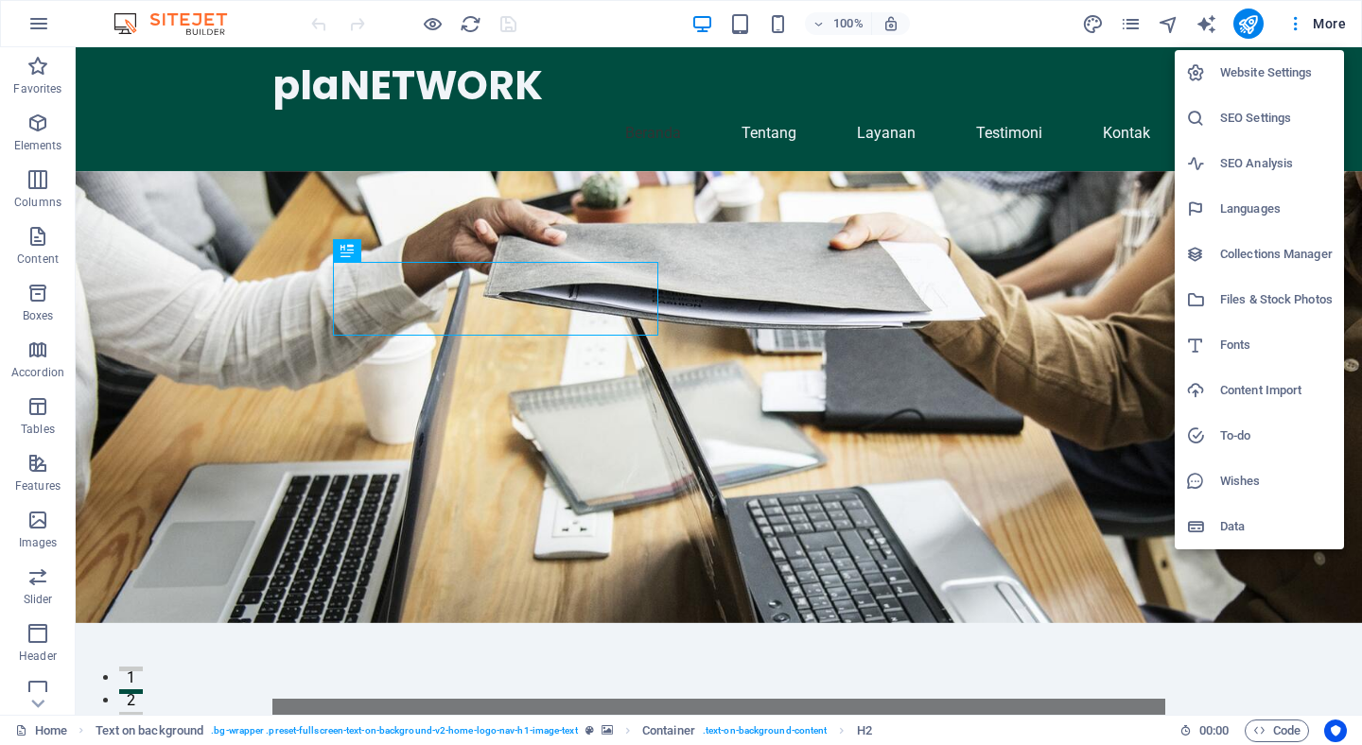
click at [1248, 78] on h6 "Website Settings" at bounding box center [1276, 72] width 113 height 23
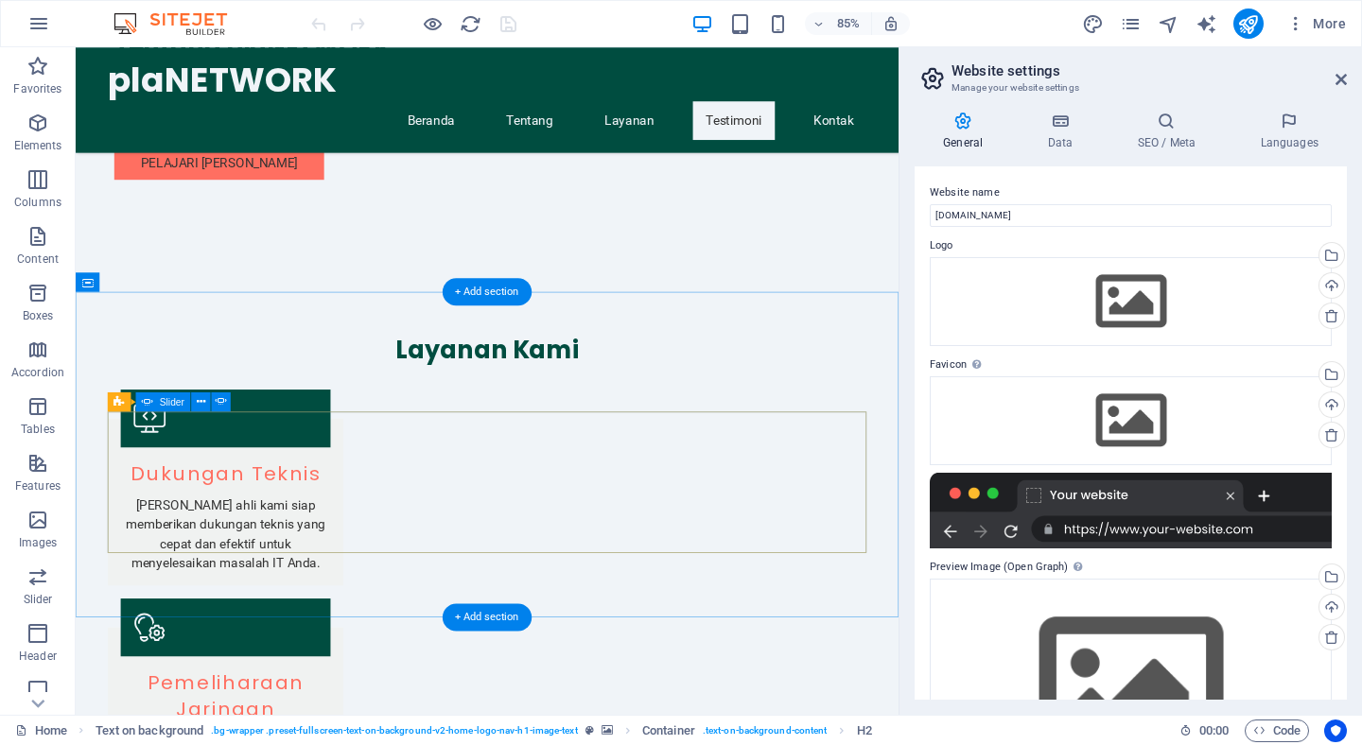
scroll to position [2266, 0]
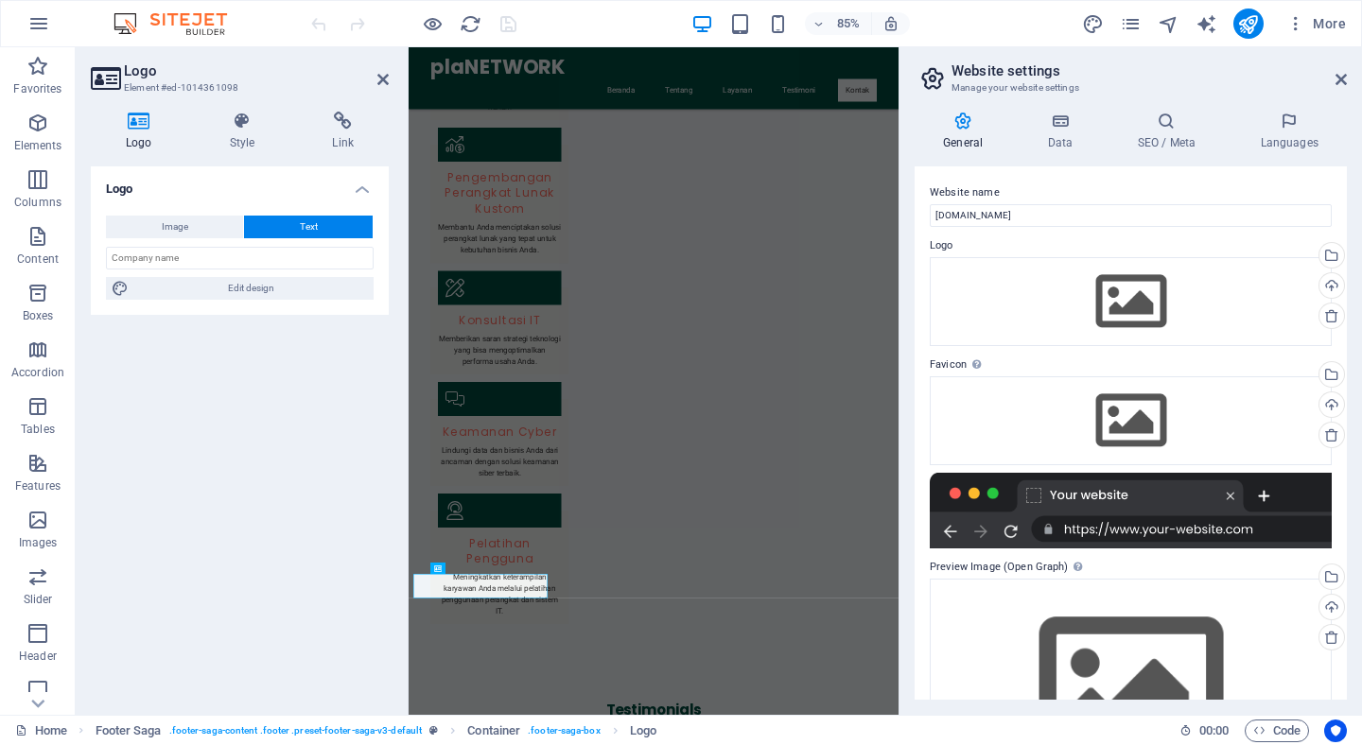
click at [226, 498] on div "Logo Image Text Drag files here, click to choose files or select files from Fil…" at bounding box center [240, 432] width 298 height 533
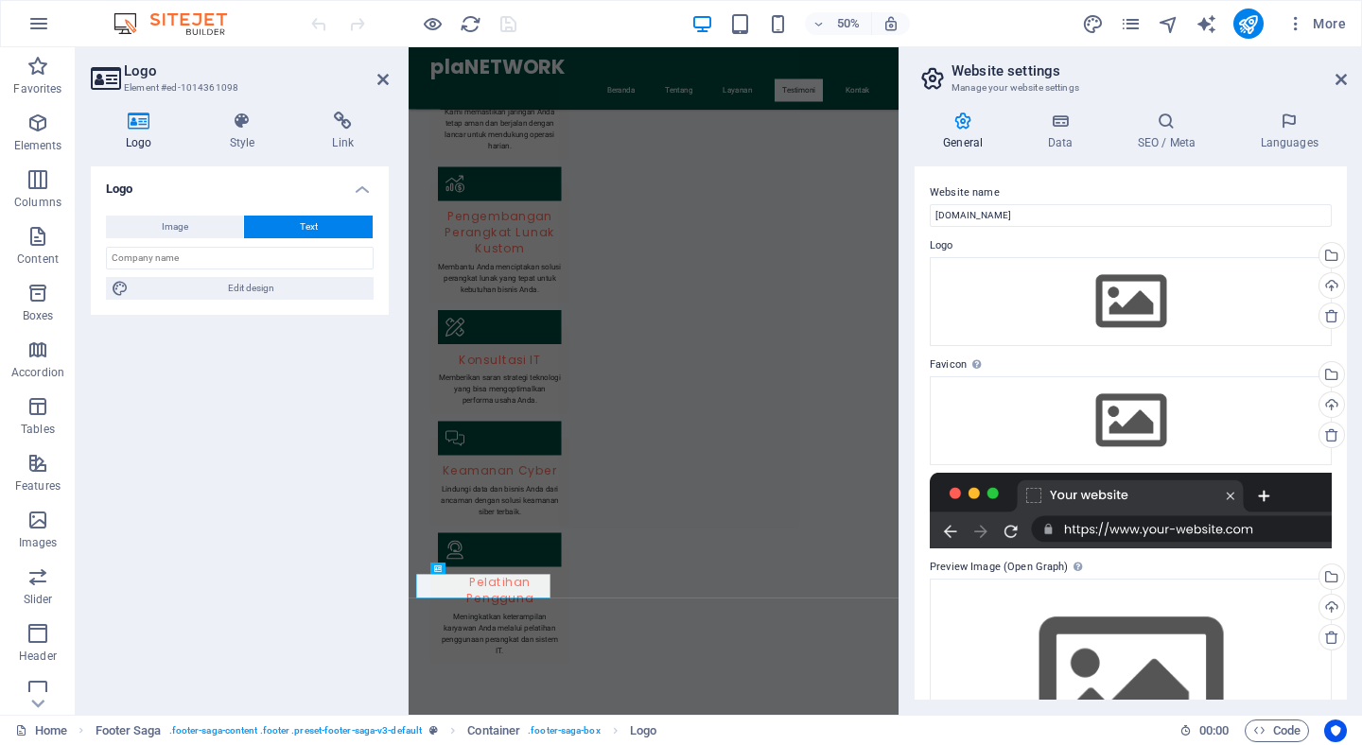
scroll to position [1715, 0]
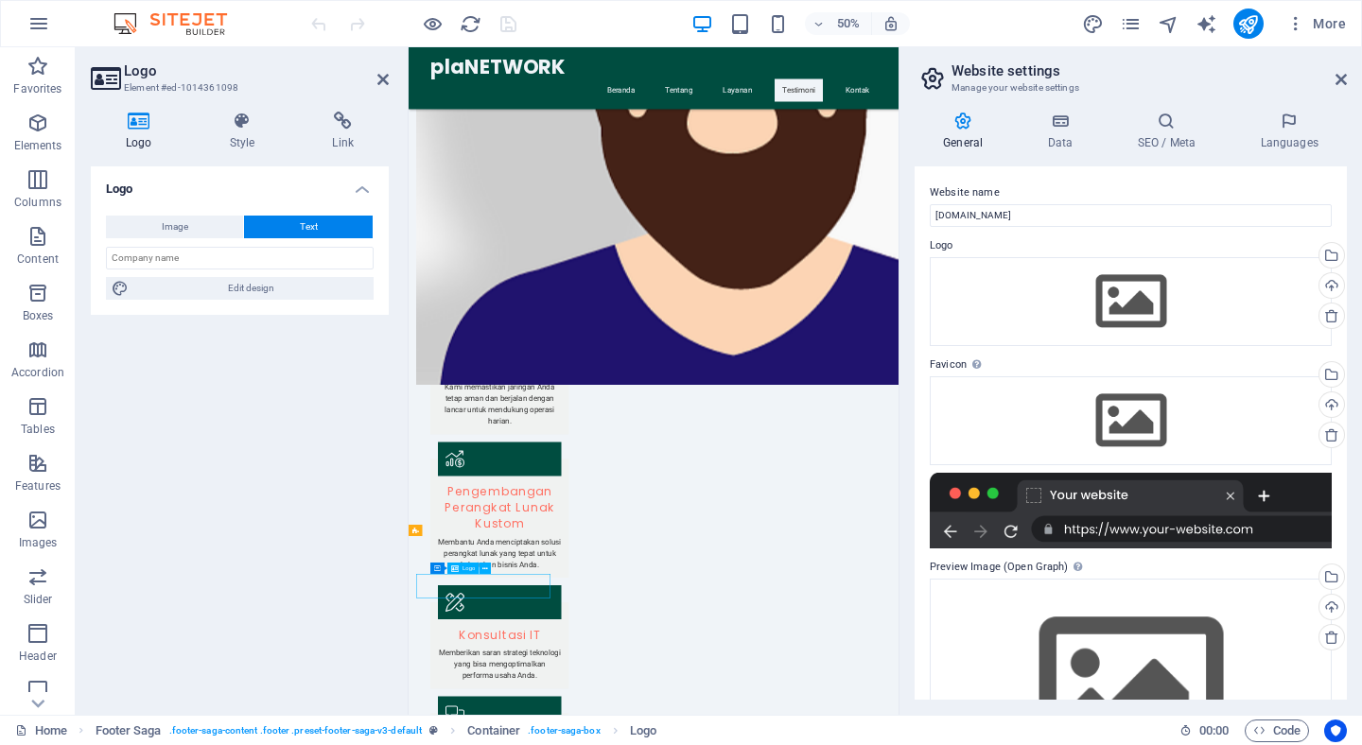
drag, startPoint x: 578, startPoint y: 1128, endPoint x: 521, endPoint y: 1126, distance: 56.8
drag, startPoint x: 521, startPoint y: 1126, endPoint x: 448, endPoint y: 1126, distance: 72.8
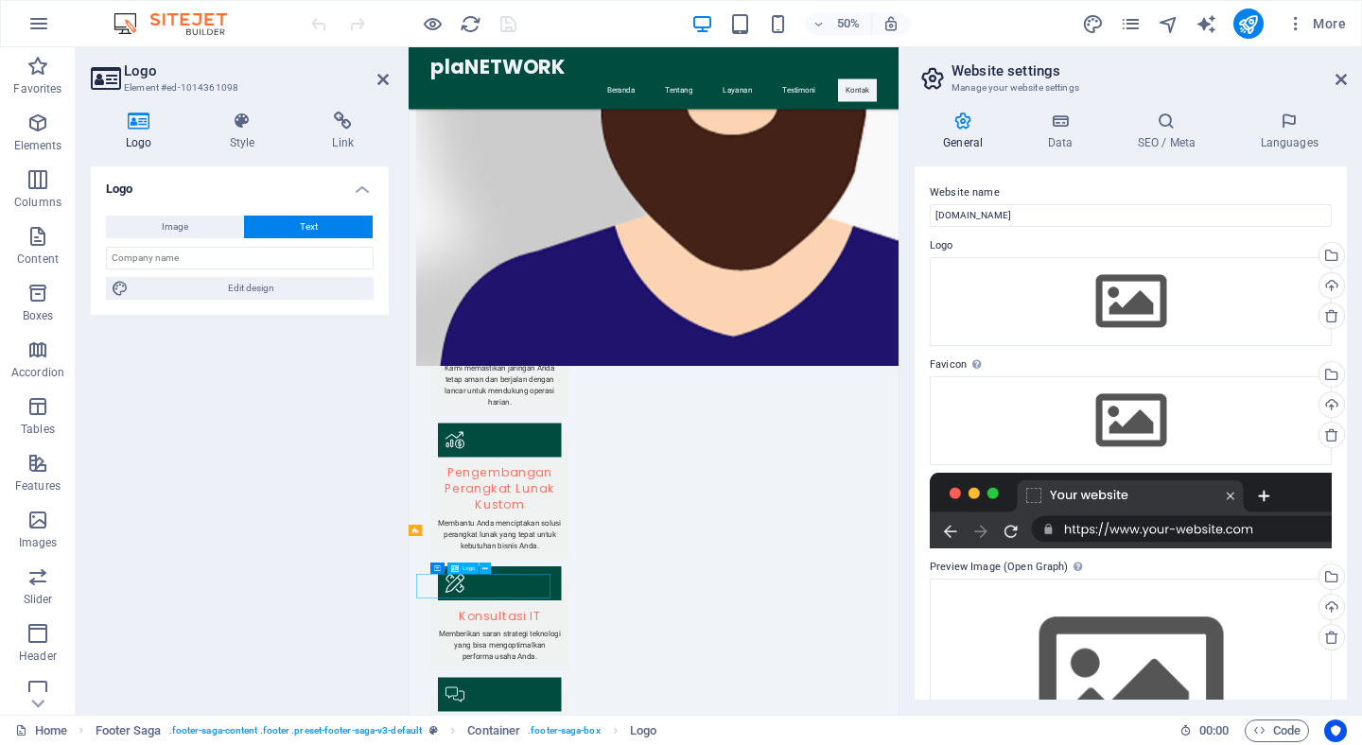
scroll to position [1752, 0]
click at [488, 567] on button at bounding box center [484, 568] width 11 height 11
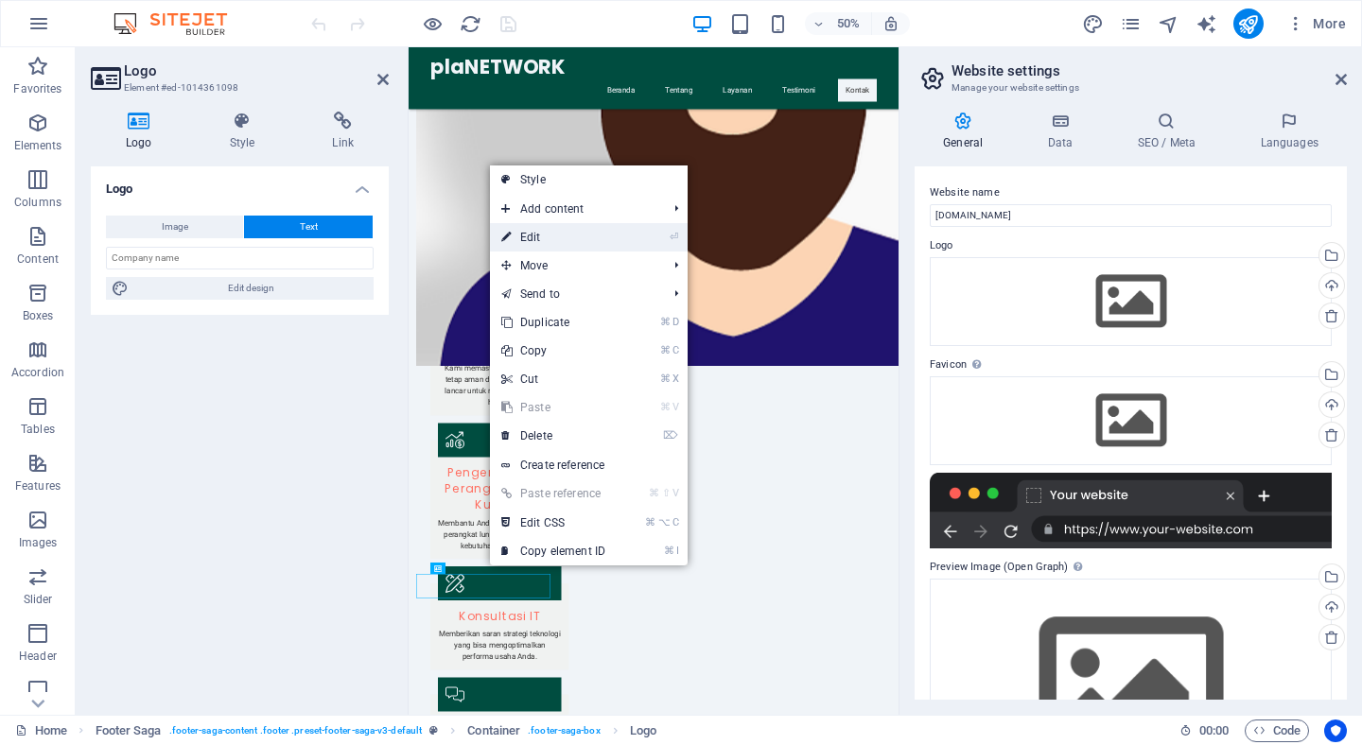
click at [530, 239] on link "⏎ Edit" at bounding box center [553, 237] width 127 height 28
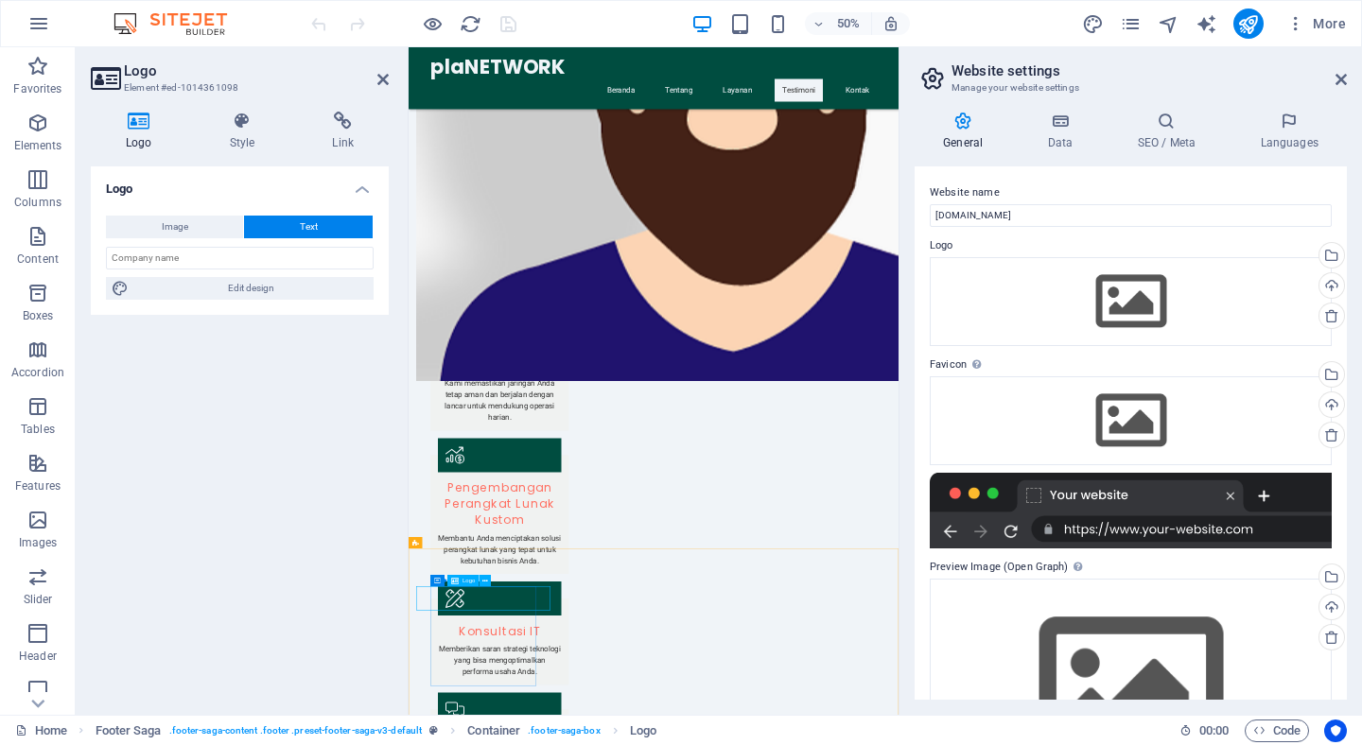
scroll to position [1715, 0]
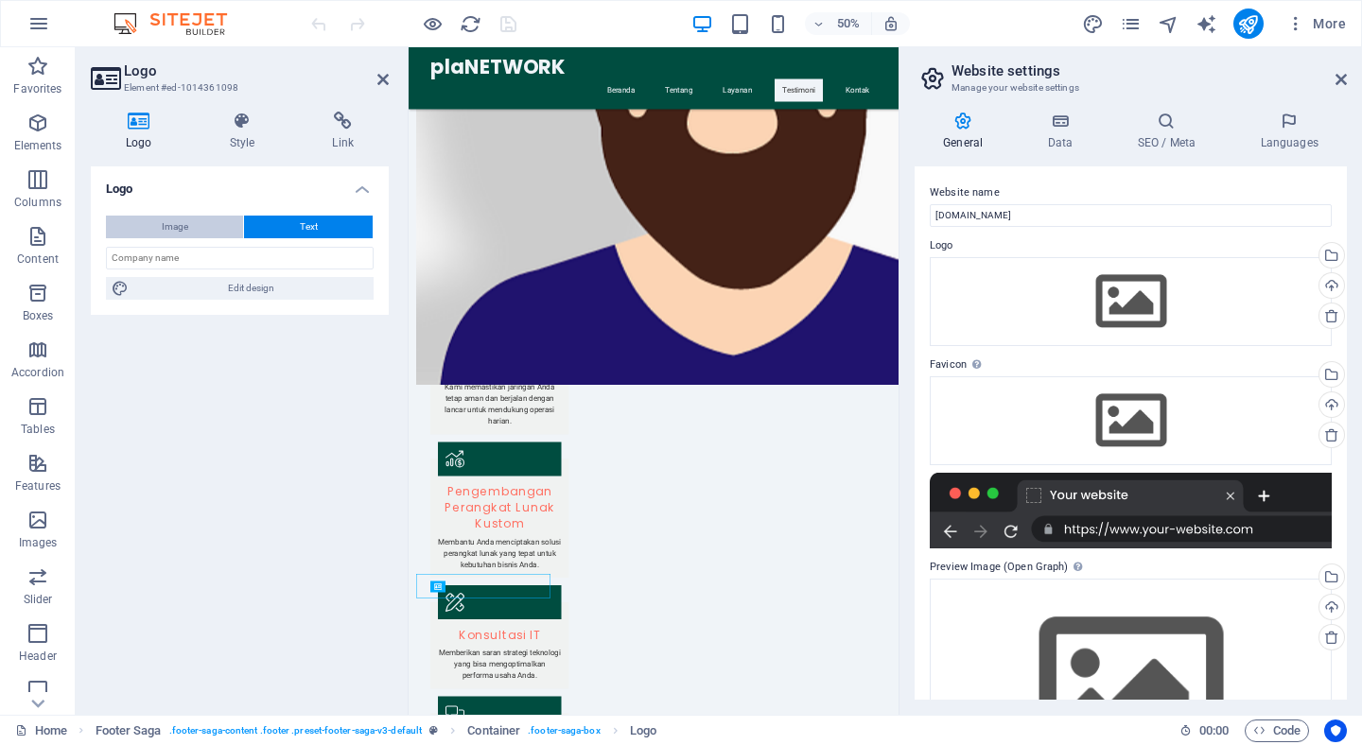
click at [181, 230] on span "Image" at bounding box center [175, 227] width 26 height 23
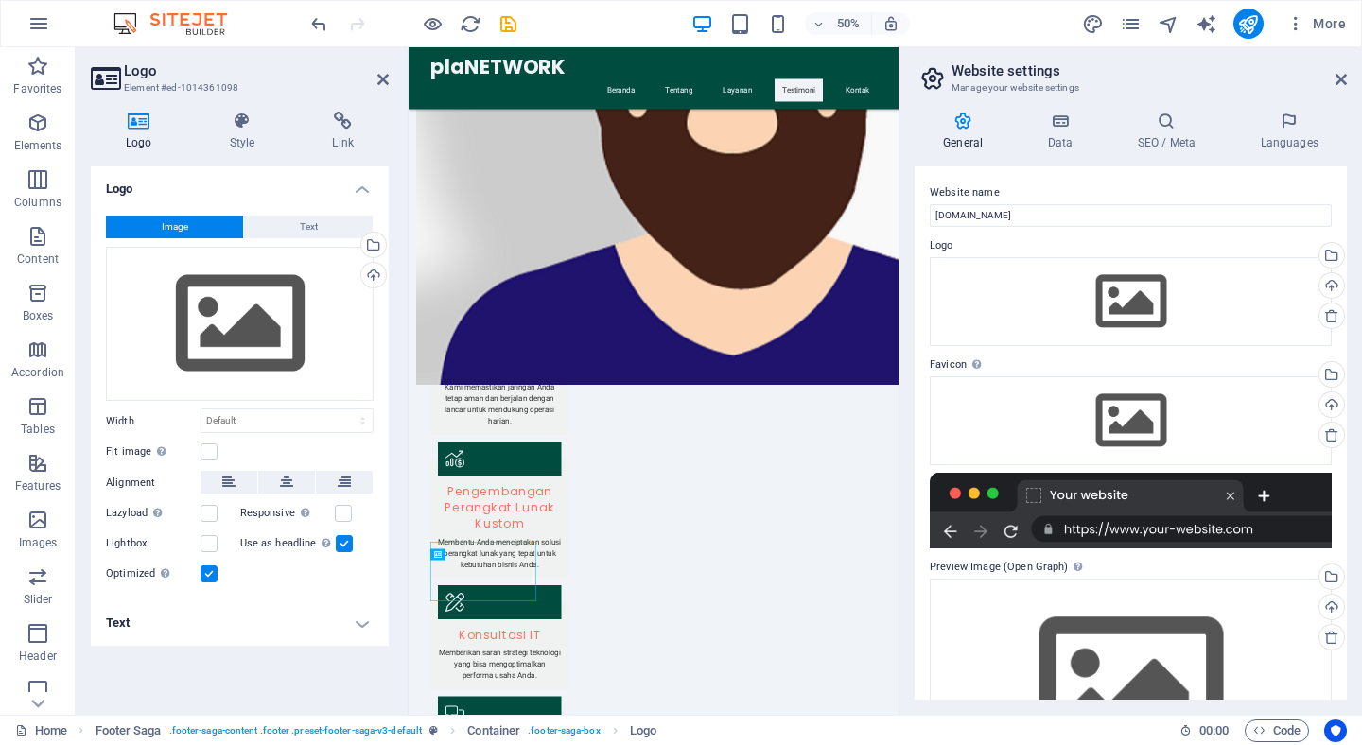
scroll to position [1781, 0]
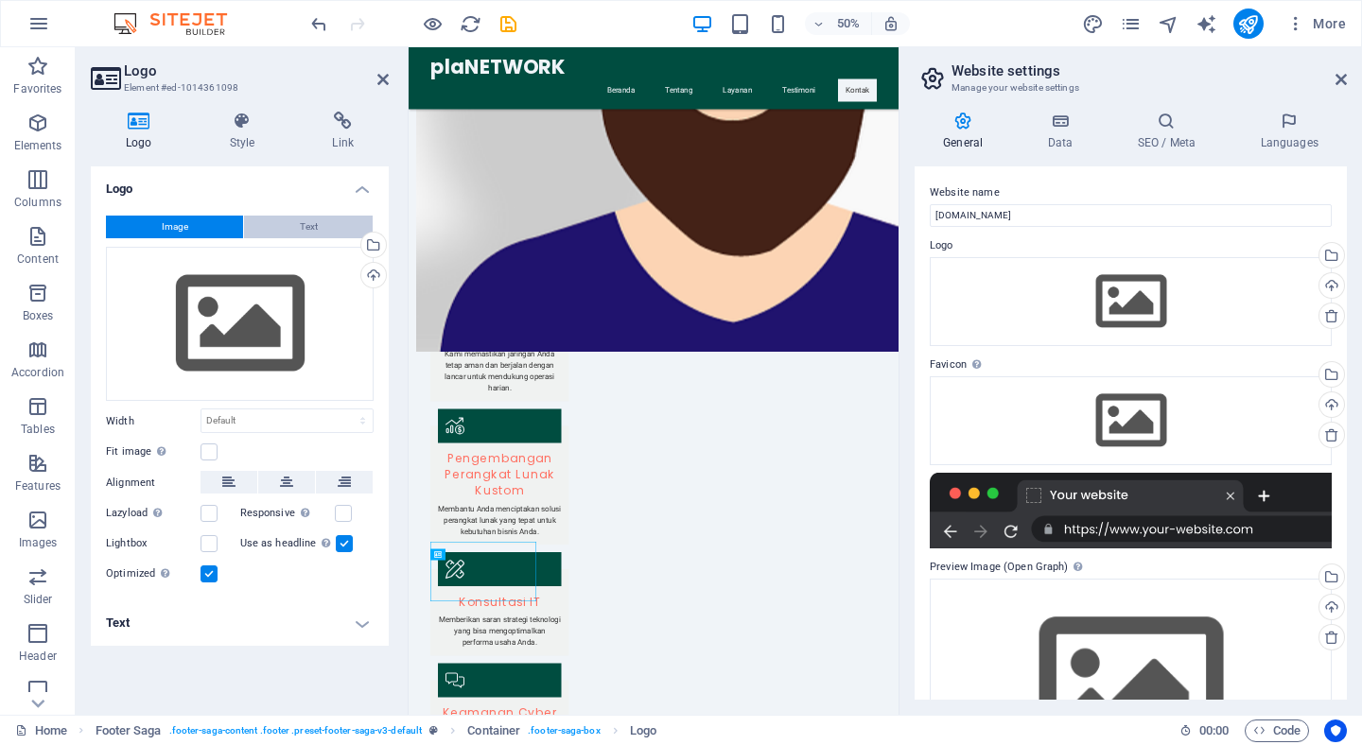
click at [257, 226] on button "Text" at bounding box center [308, 227] width 129 height 23
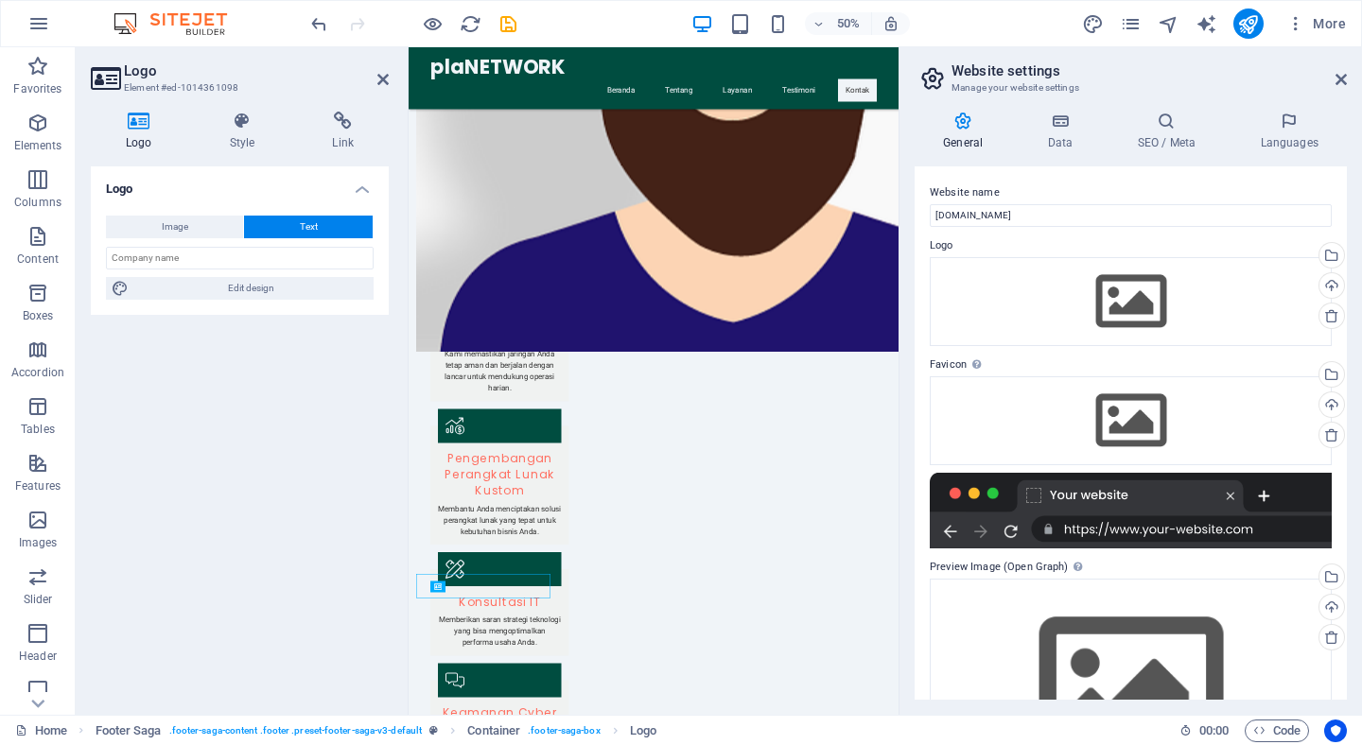
scroll to position [1715, 0]
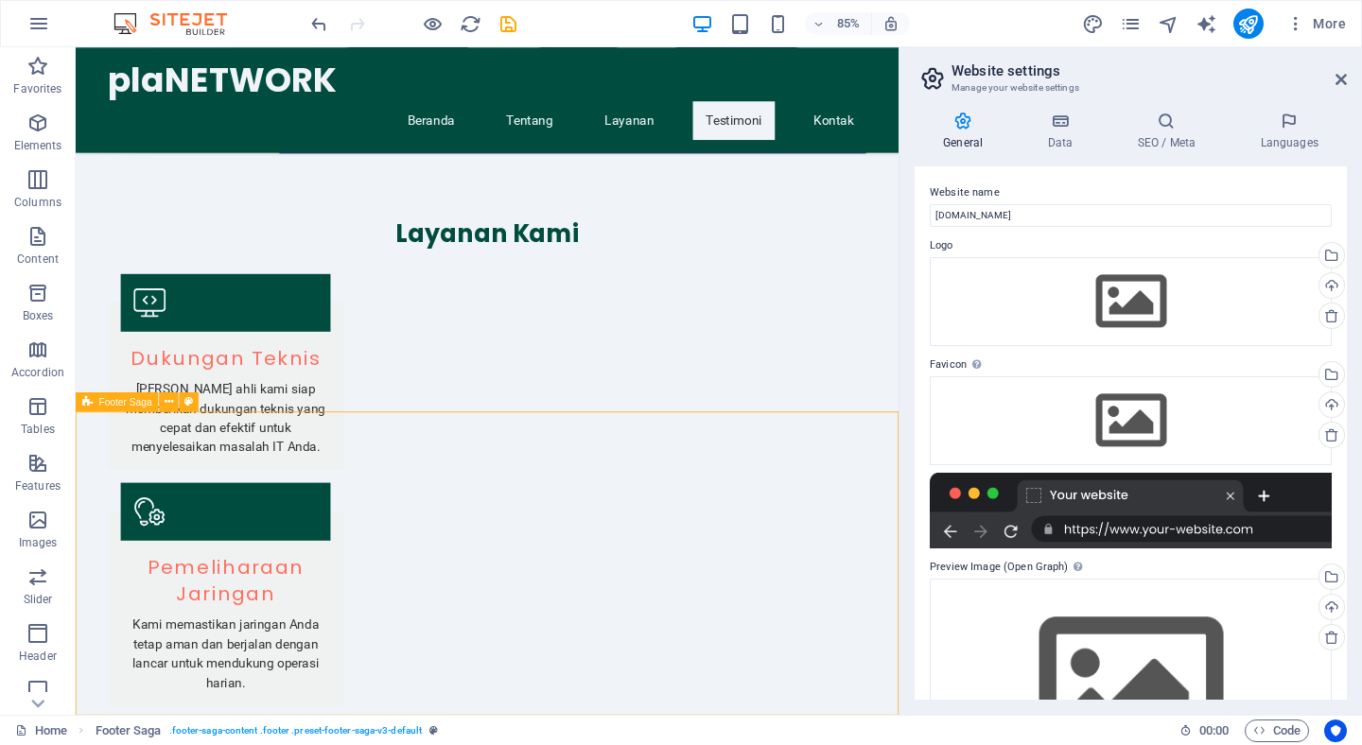
scroll to position [2266, 0]
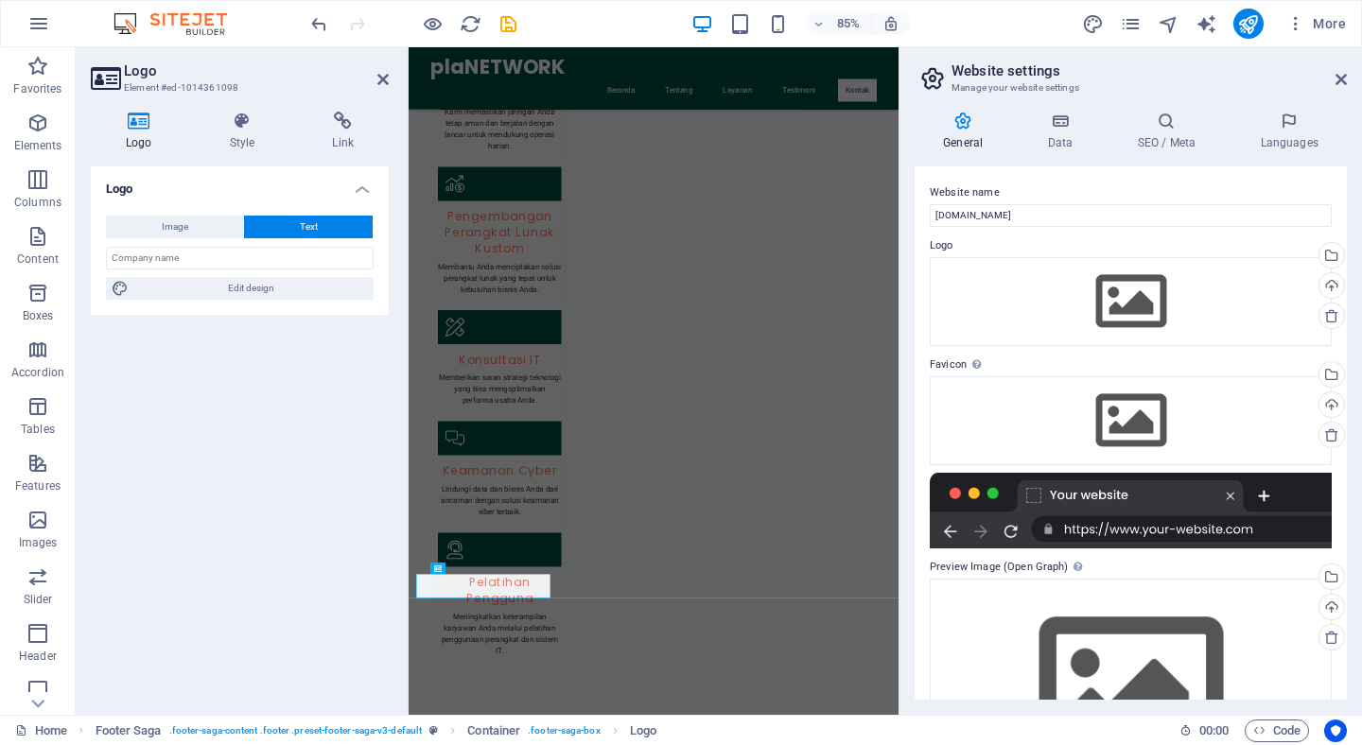
scroll to position [1715, 0]
